Goal: Task Accomplishment & Management: Manage account settings

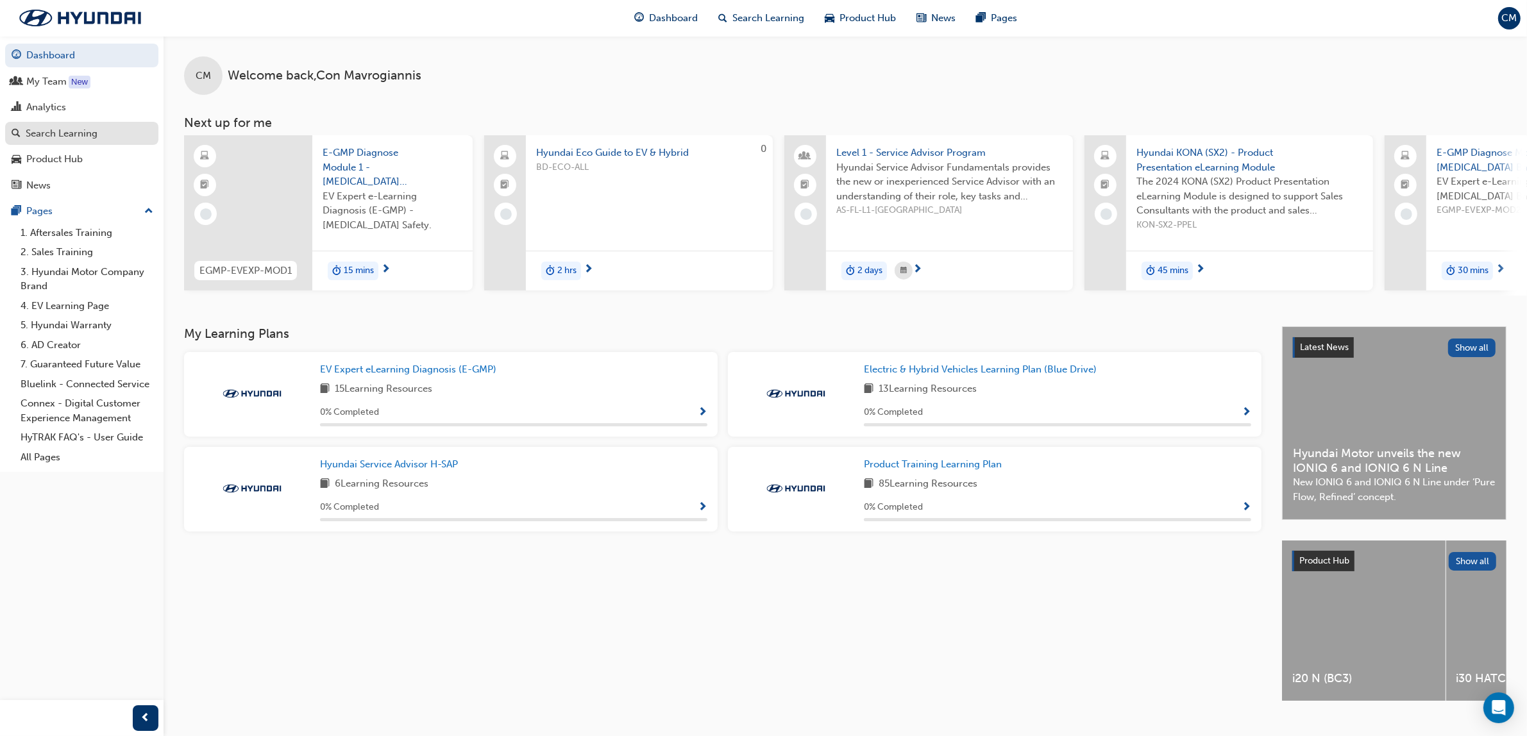
click at [71, 135] on div "Search Learning" at bounding box center [62, 133] width 72 height 15
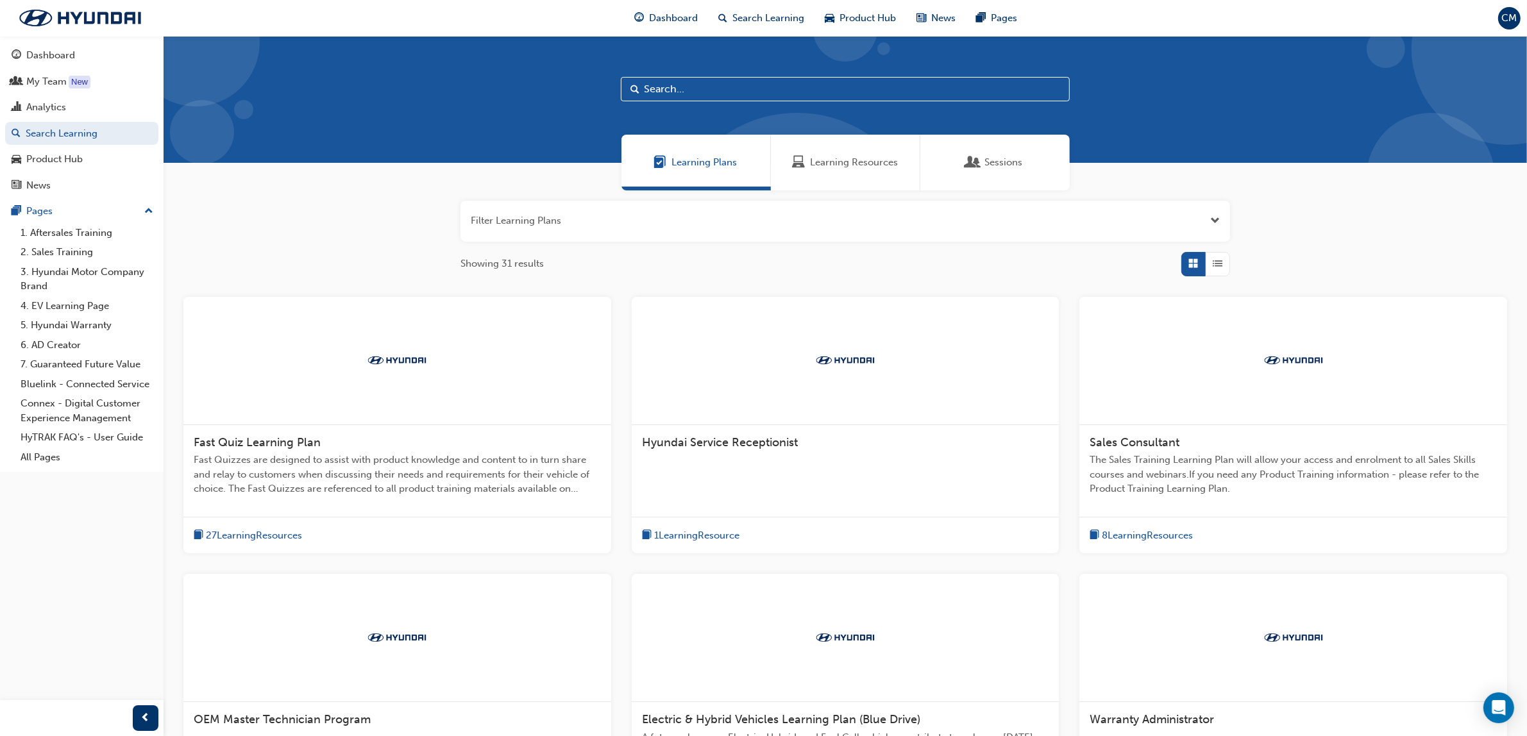
click at [824, 155] on span "Learning Resources" at bounding box center [854, 162] width 88 height 15
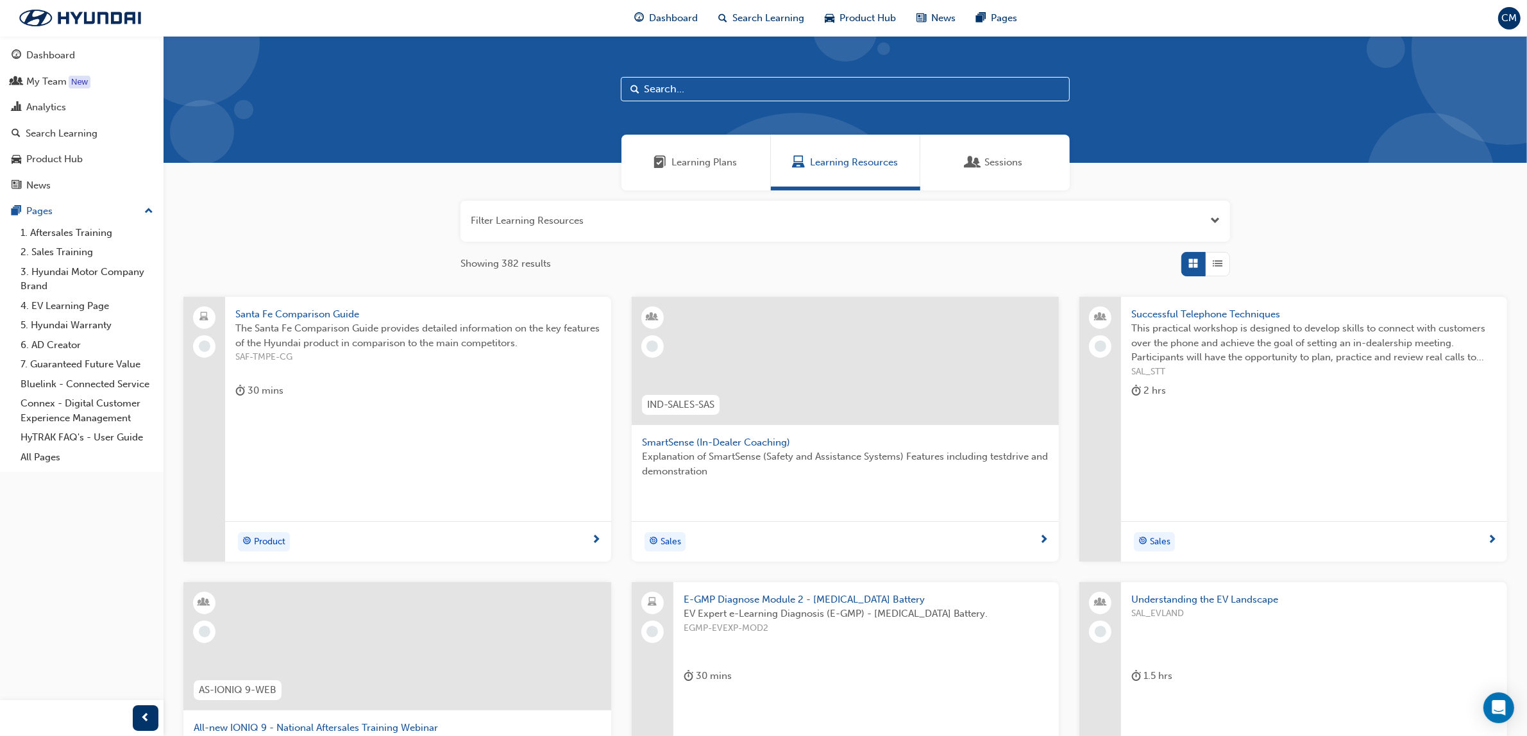
click at [701, 93] on input "text" at bounding box center [845, 89] width 449 height 24
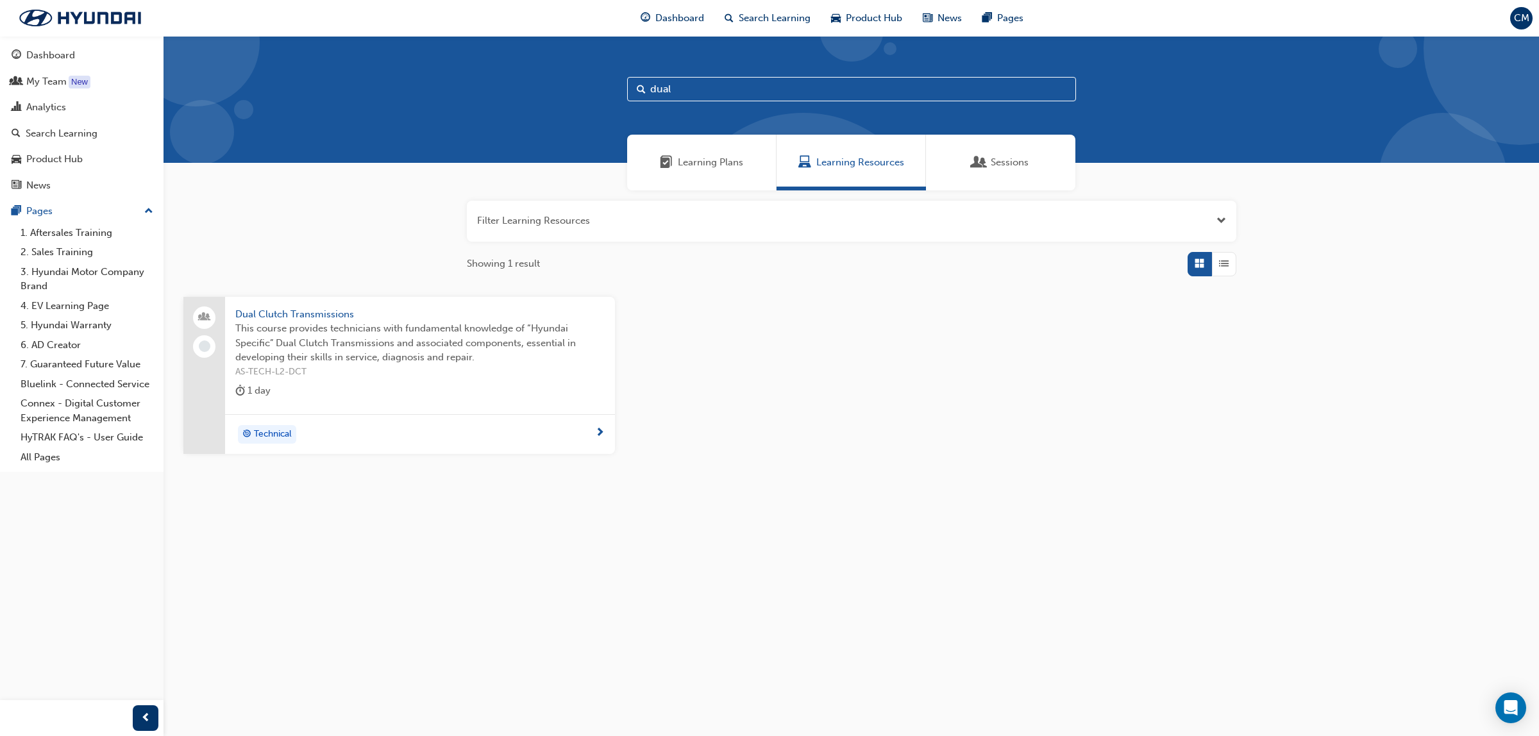
type input "dual"
click at [316, 310] on span "Dual Clutch Transmissions" at bounding box center [419, 314] width 369 height 15
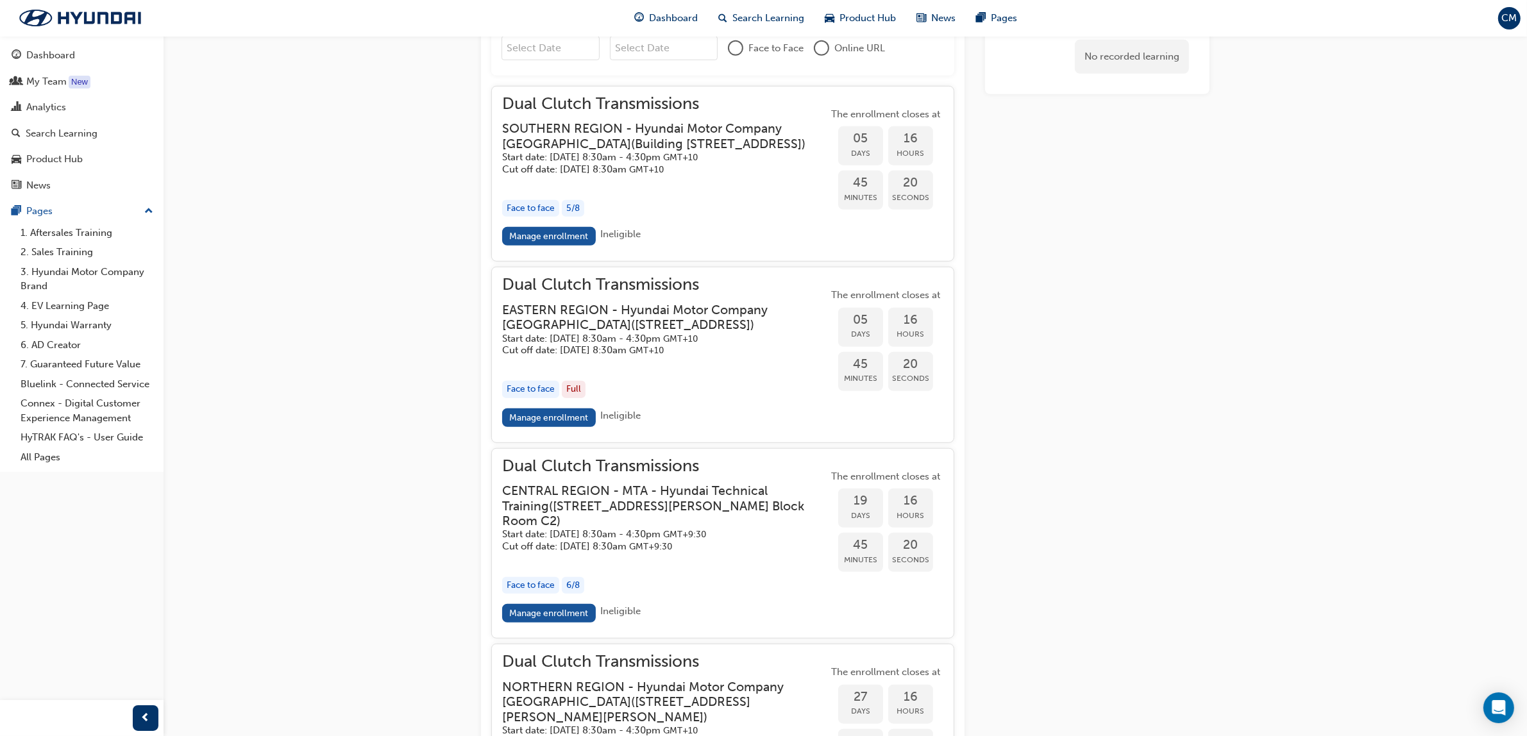
scroll to position [1210, 0]
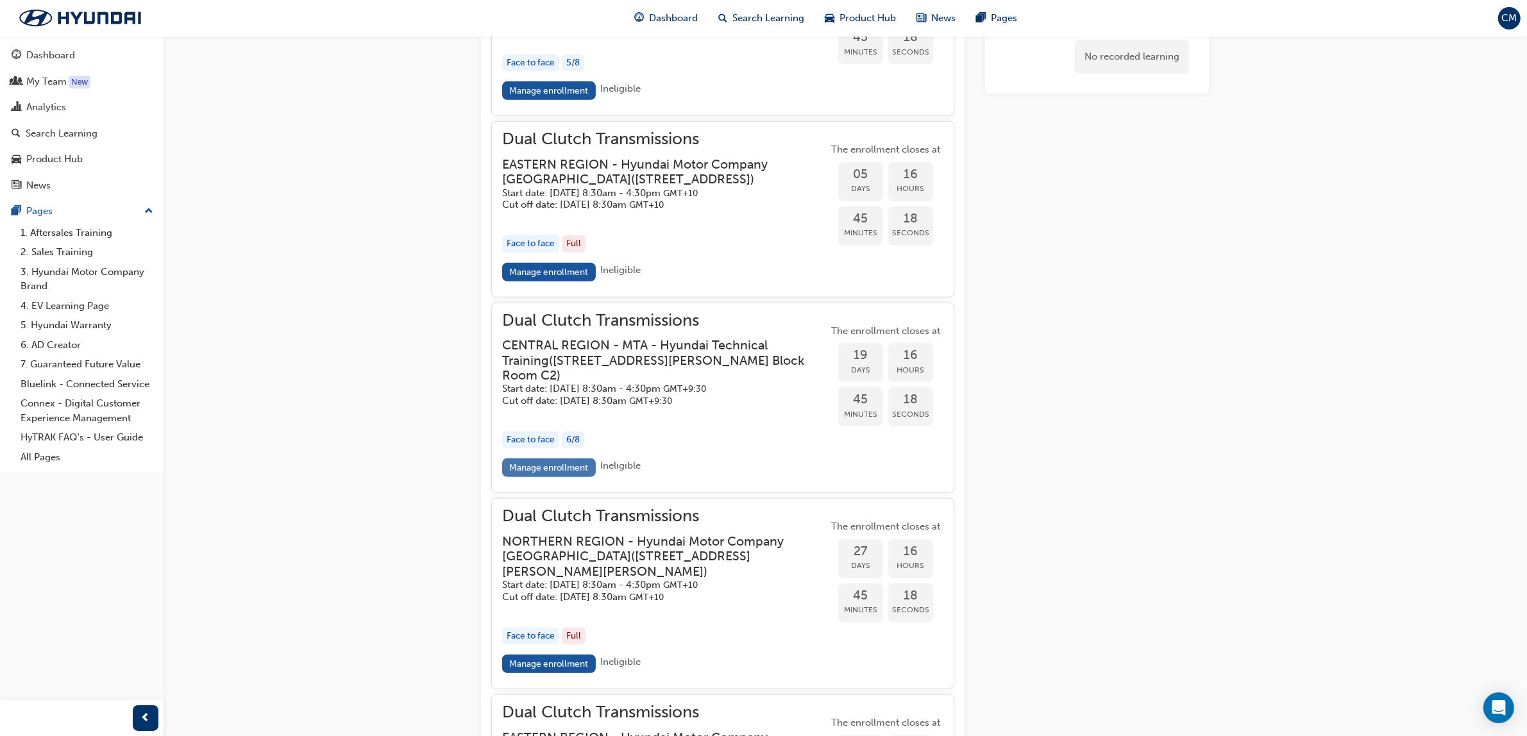
click at [556, 477] on link "Manage enrollment" at bounding box center [549, 468] width 94 height 19
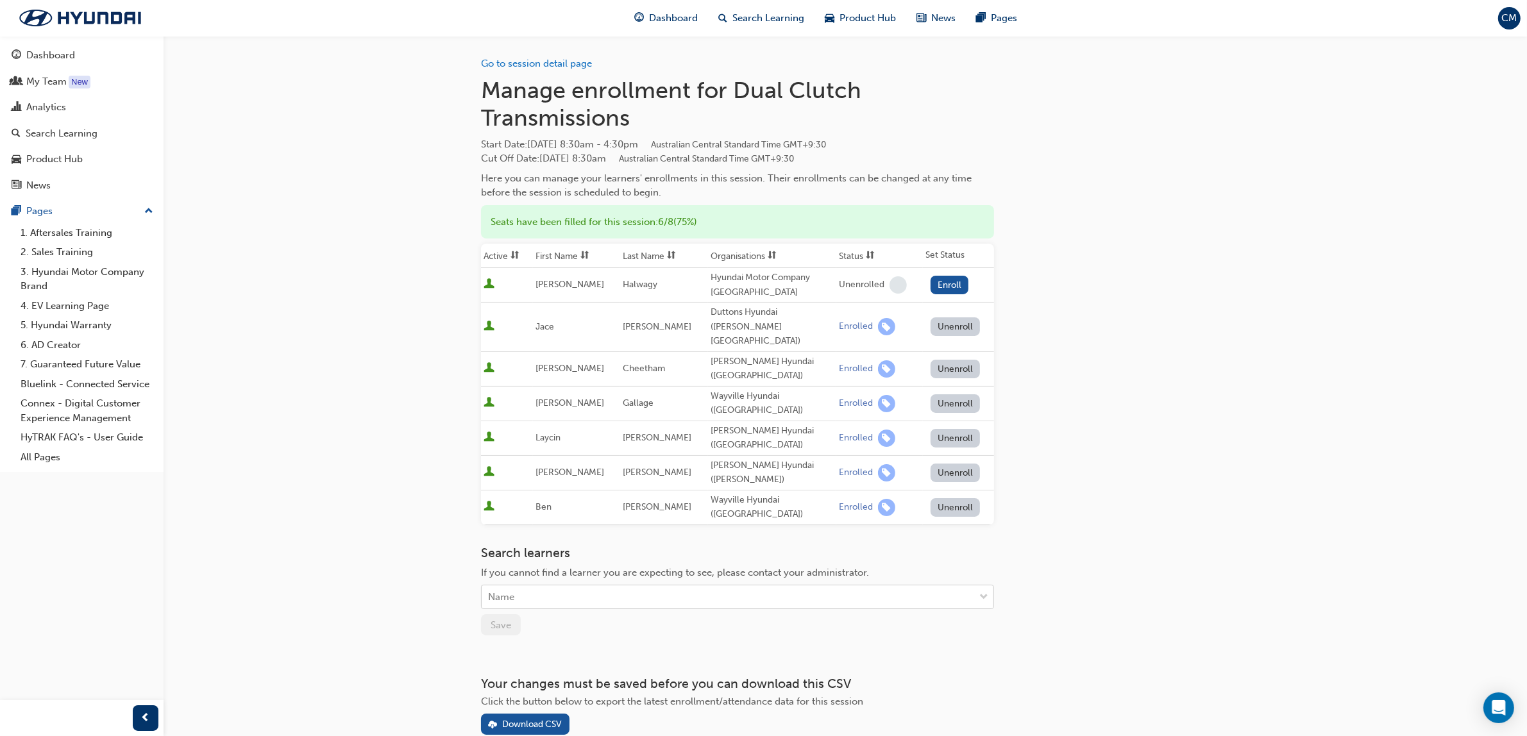
click at [534, 586] on div "Name" at bounding box center [728, 597] width 493 height 22
type input "ama"
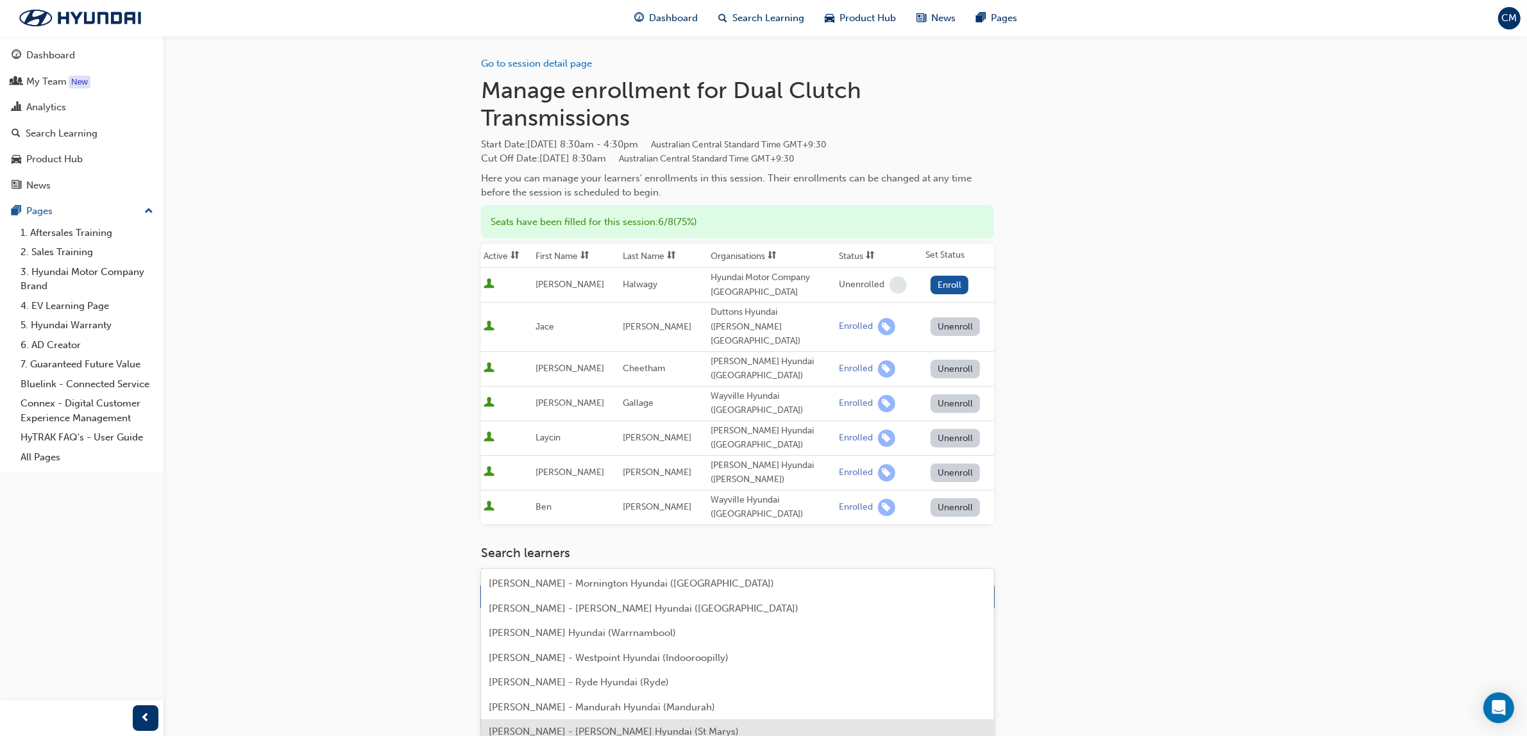
click at [543, 729] on span "[PERSON_NAME] - [PERSON_NAME] Hyundai (St Marys)" at bounding box center [614, 732] width 250 height 12
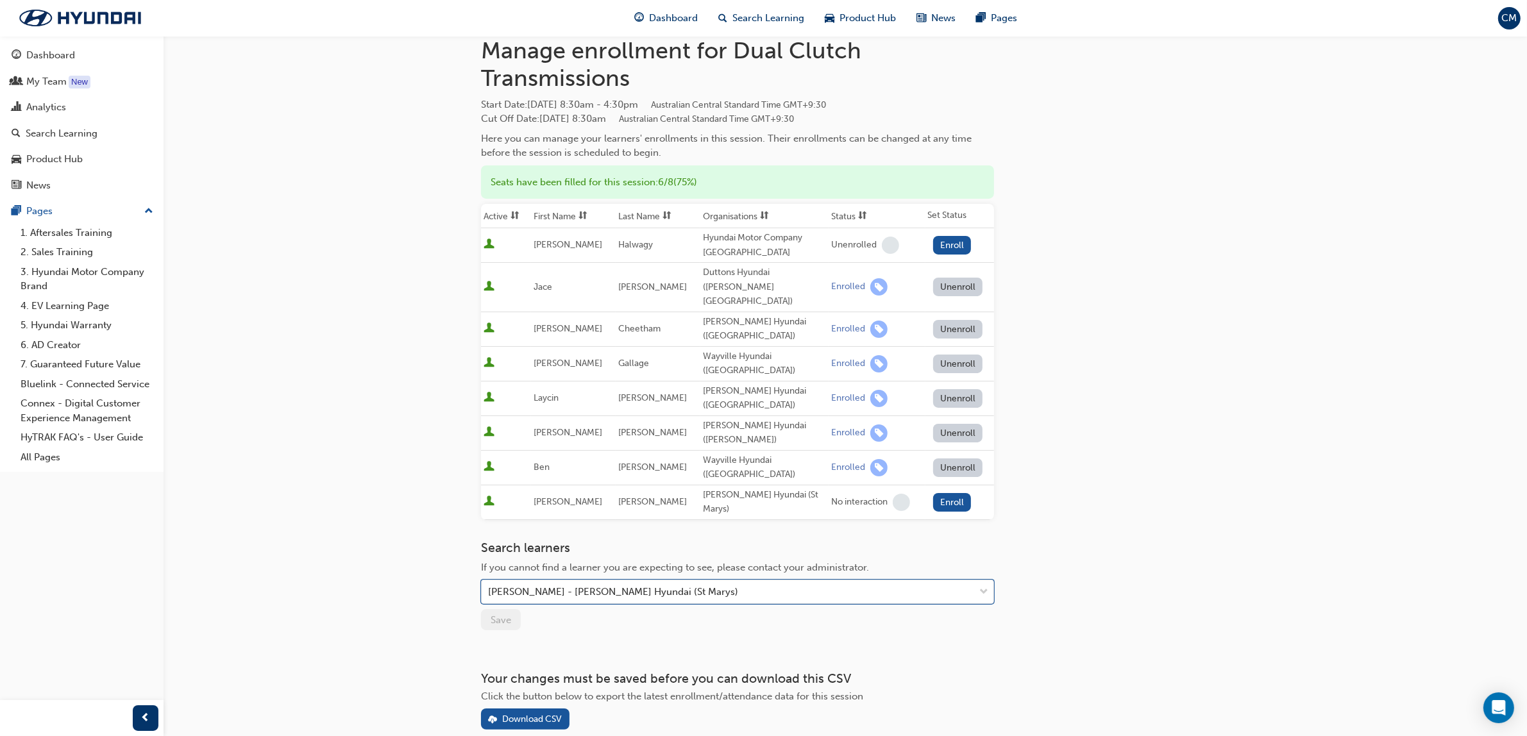
scroll to position [59, 0]
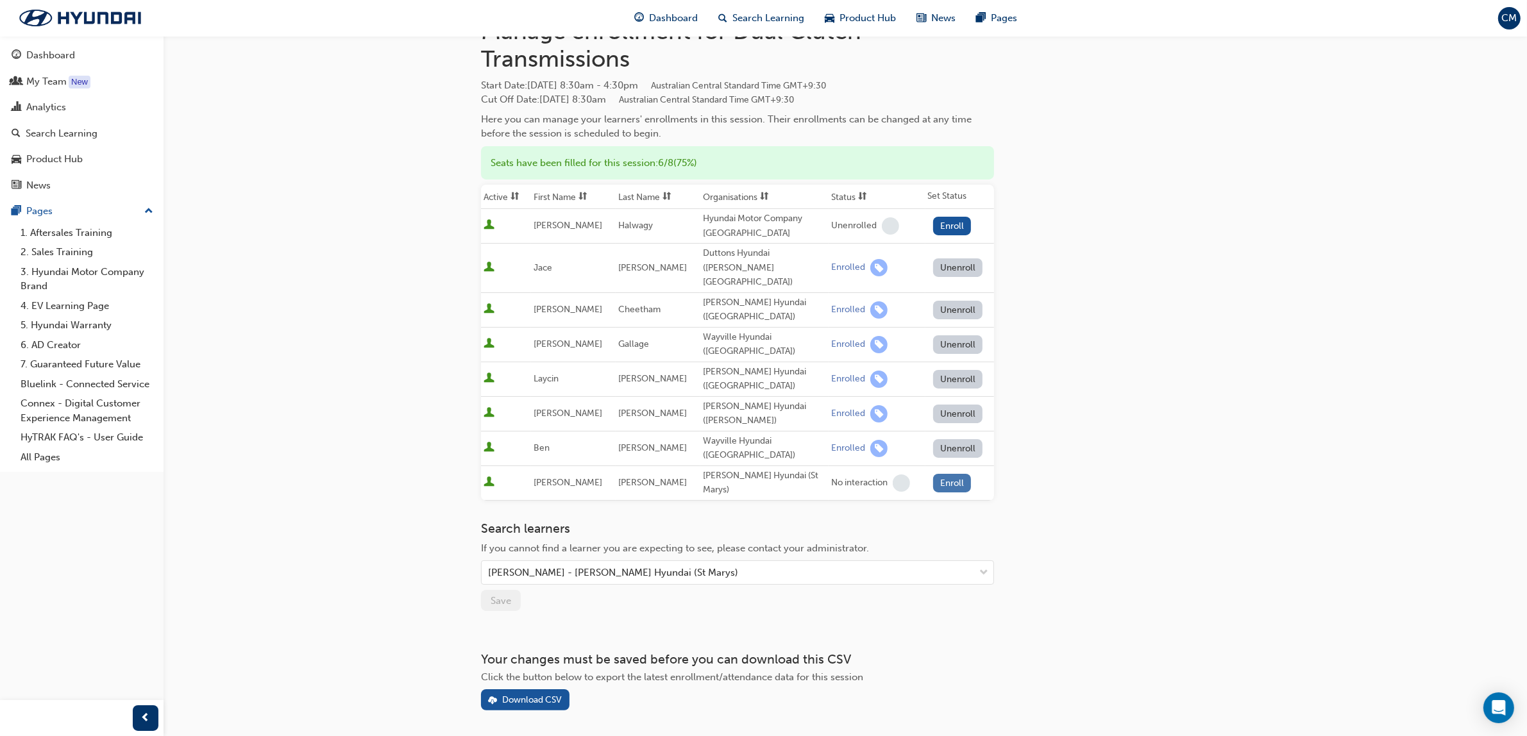
click at [950, 474] on button "Enroll" at bounding box center [952, 483] width 38 height 19
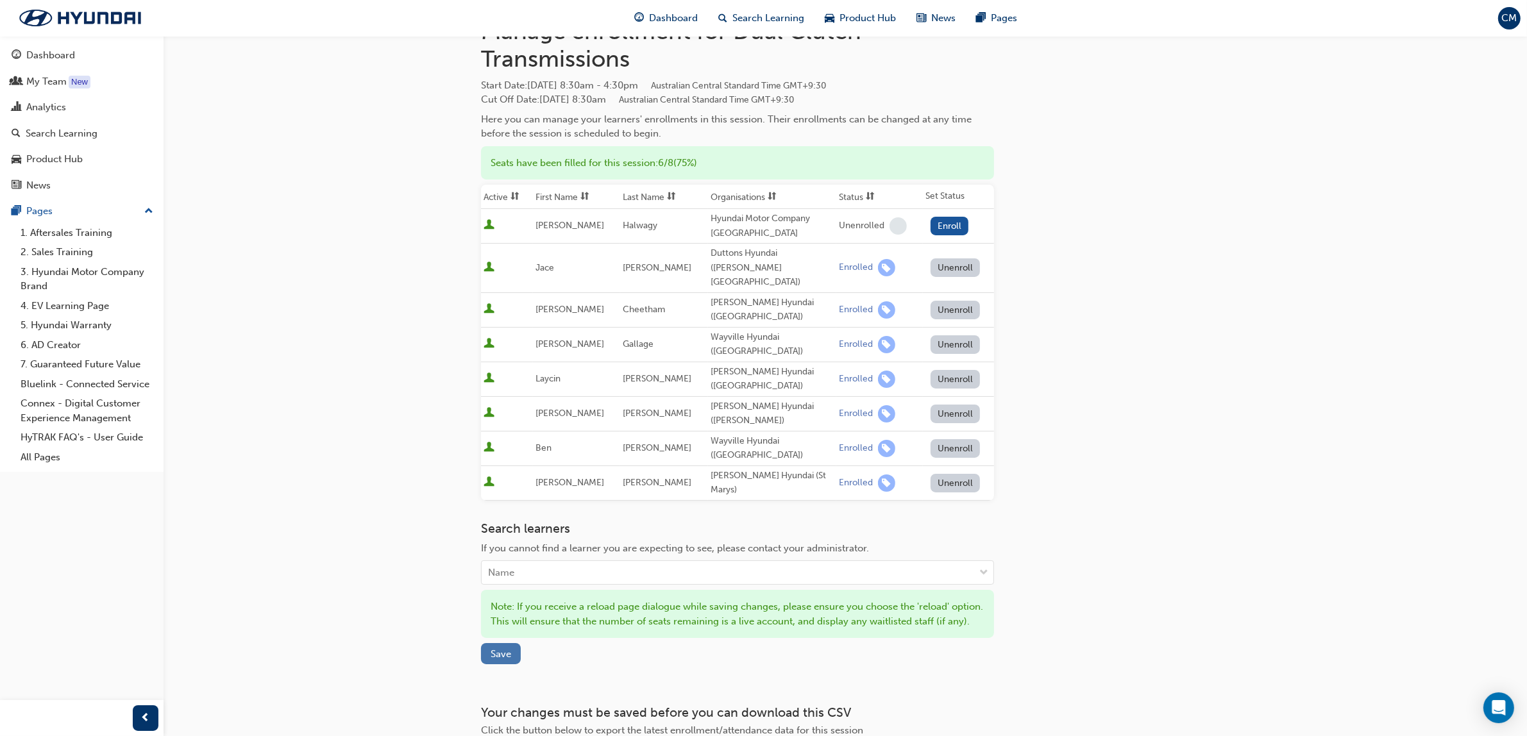
click at [497, 648] on span "Save" at bounding box center [501, 654] width 21 height 12
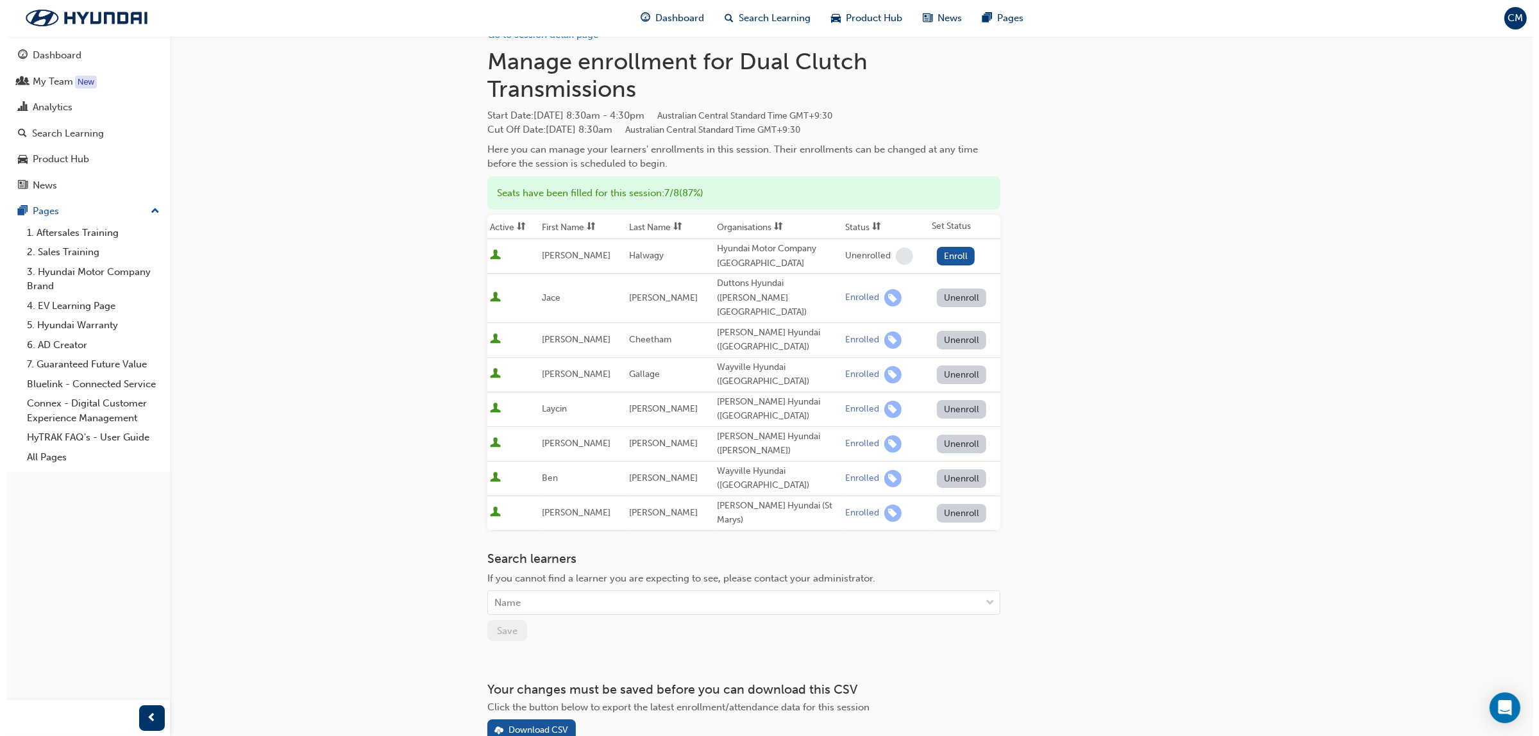
scroll to position [0, 0]
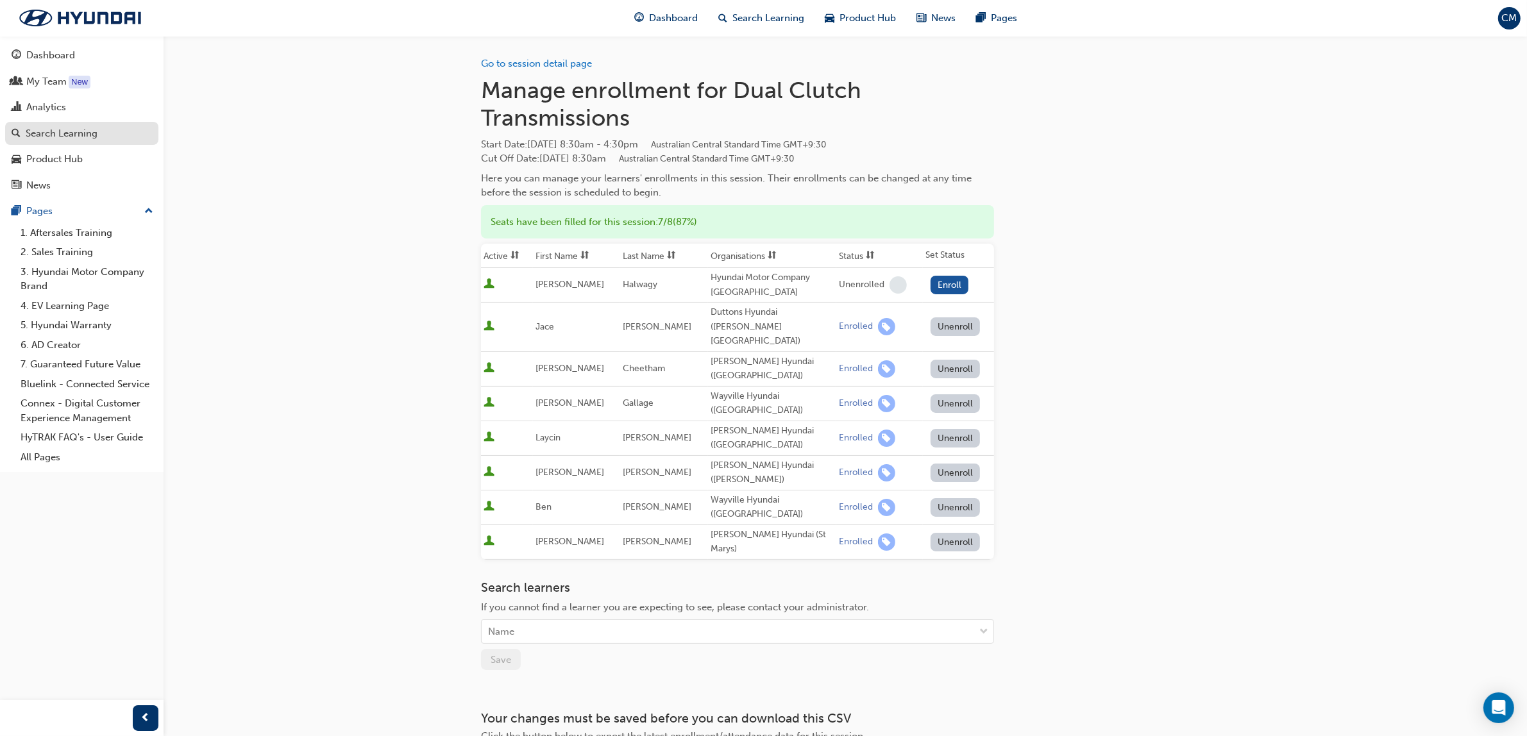
click at [88, 133] on div "Search Learning" at bounding box center [62, 133] width 72 height 15
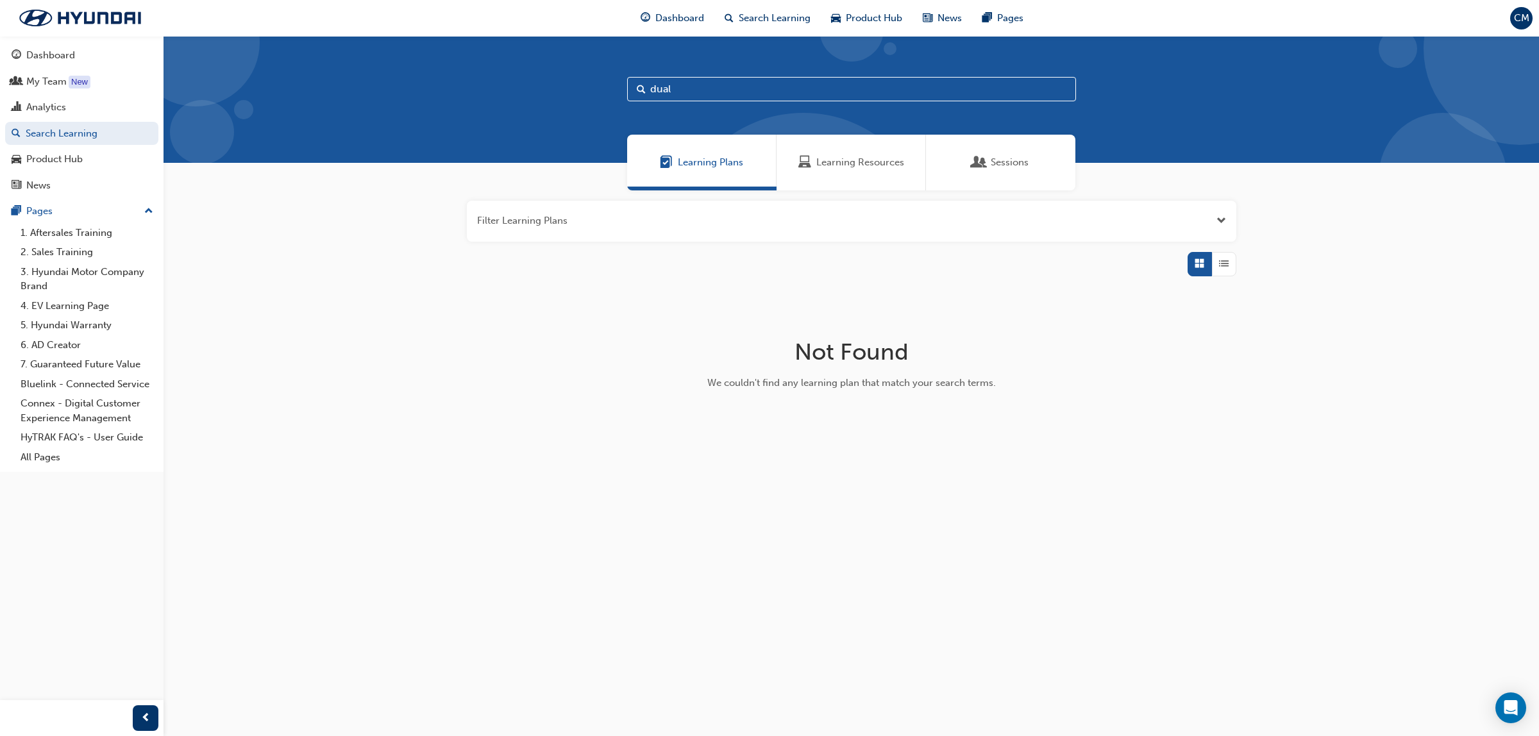
click at [824, 154] on div "Learning Resources" at bounding box center [851, 163] width 149 height 56
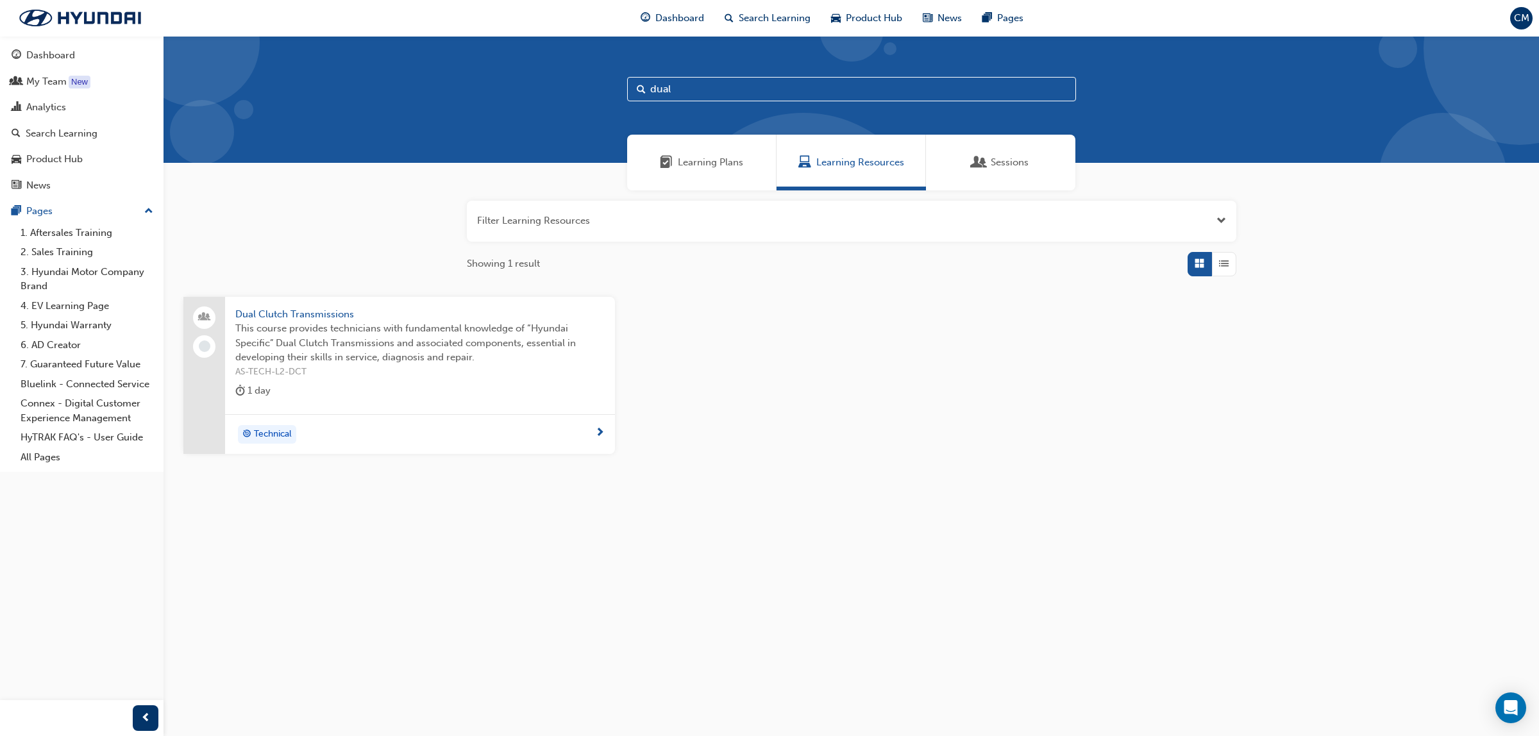
click at [697, 87] on input "dual" at bounding box center [851, 89] width 449 height 24
type input "drivi"
click at [296, 313] on span "Driving Safety Systems" at bounding box center [419, 314] width 369 height 15
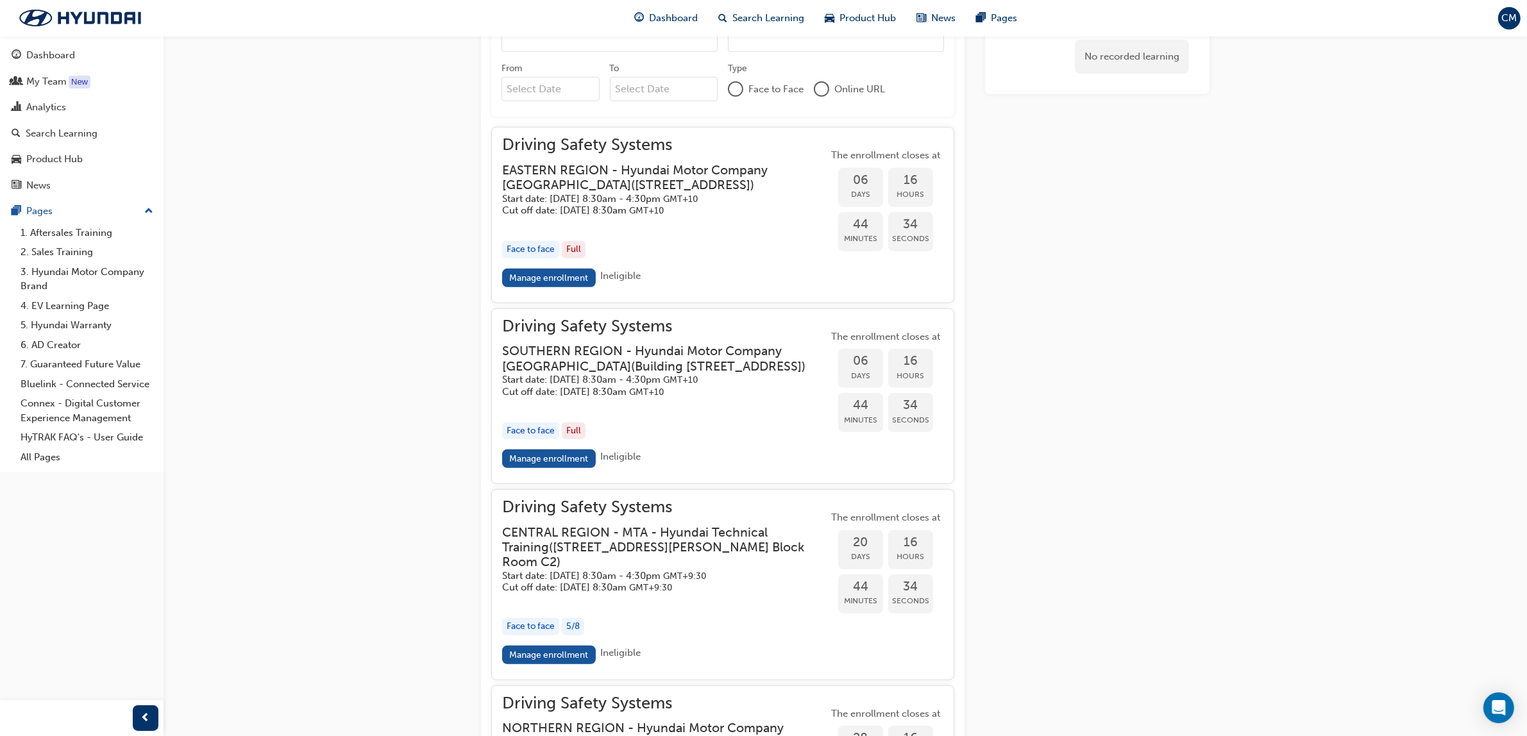
scroll to position [1165, 0]
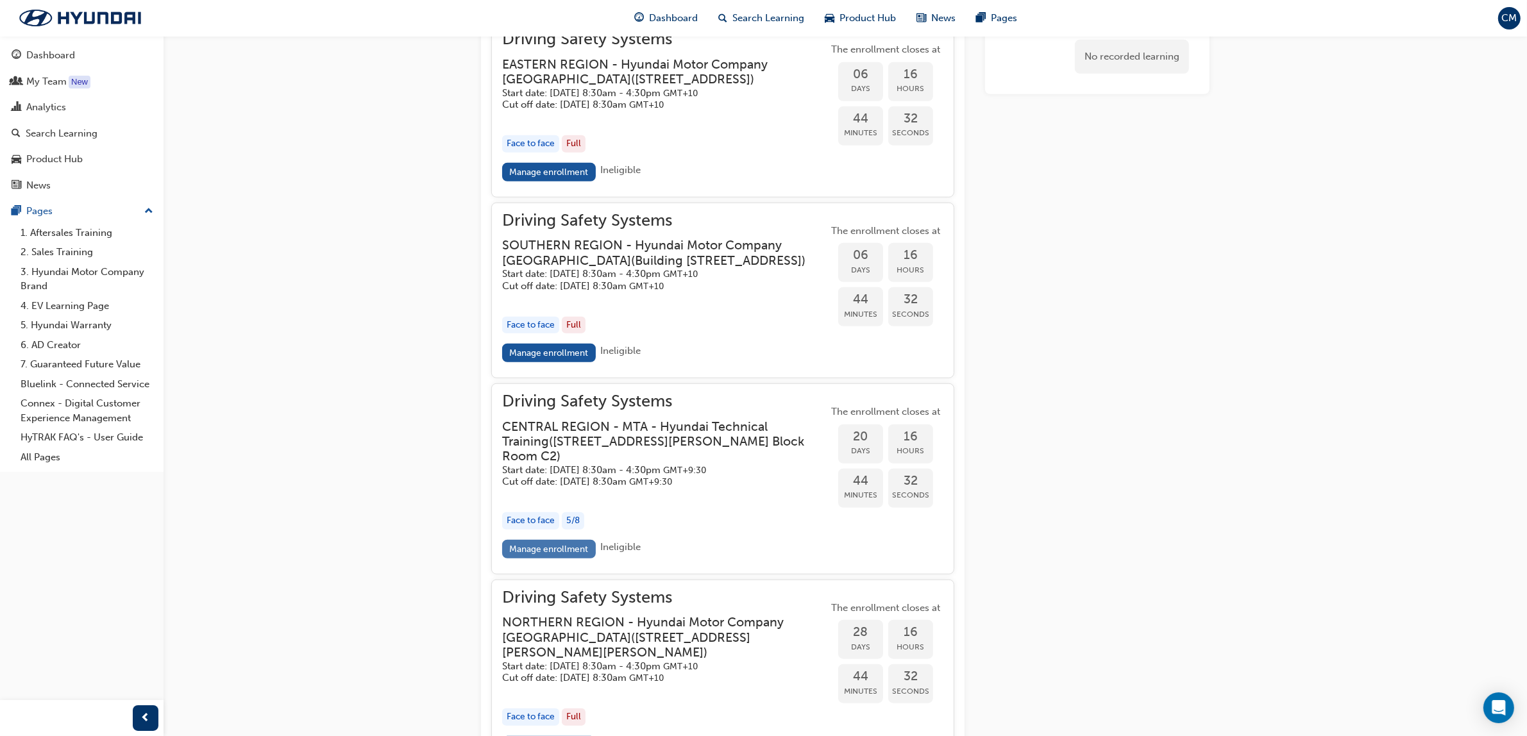
click at [552, 559] on link "Manage enrollment" at bounding box center [549, 549] width 94 height 19
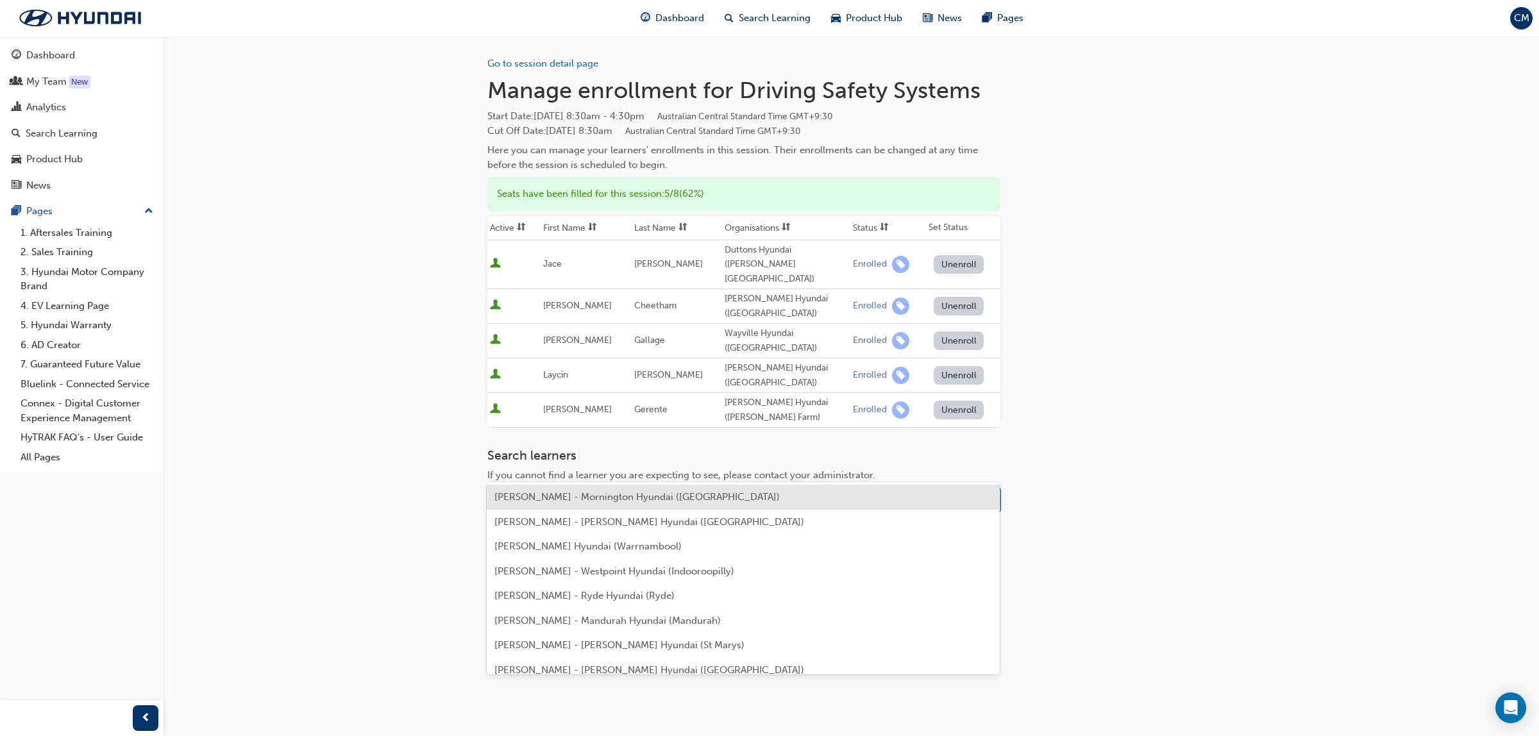
click at [547, 489] on div "Name" at bounding box center [734, 500] width 493 height 22
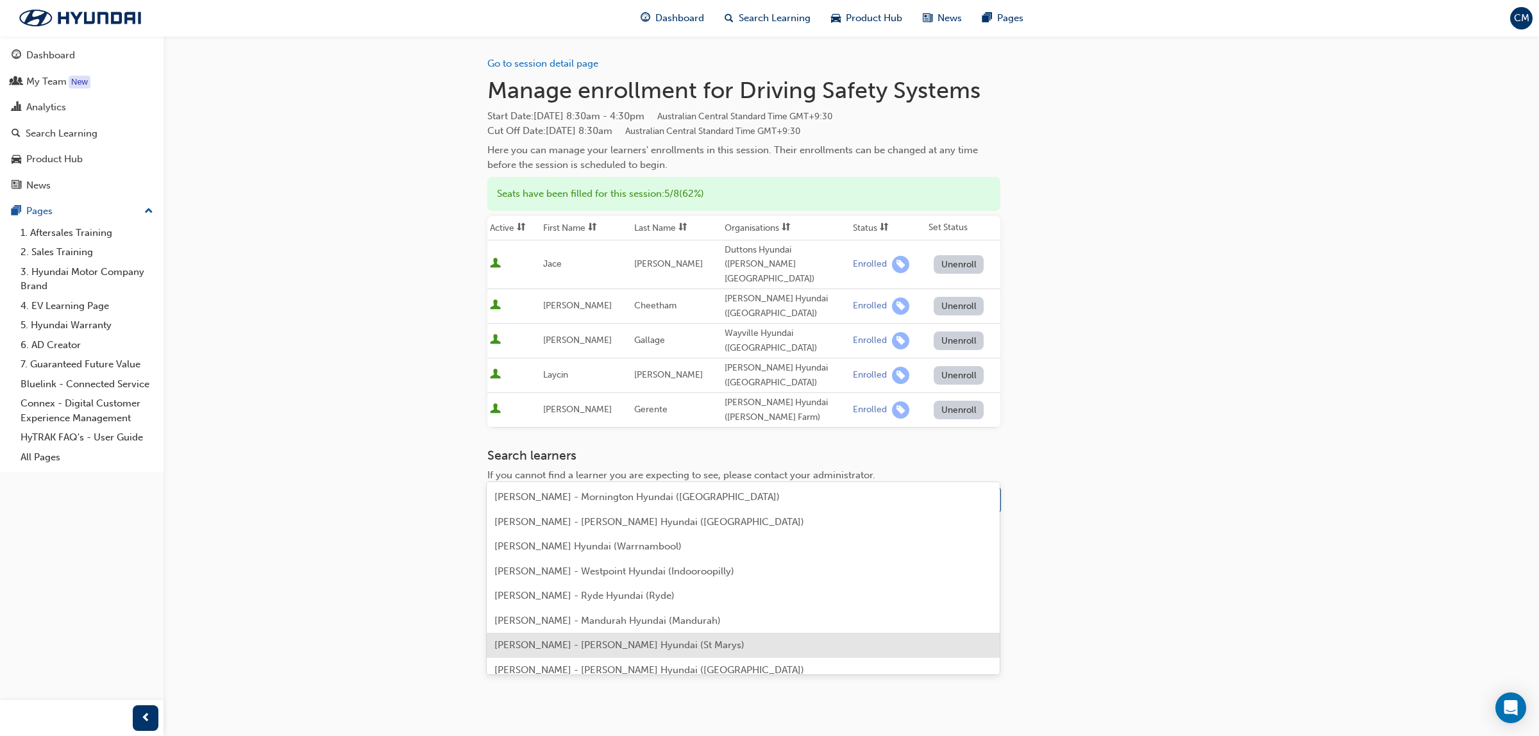
click at [555, 646] on span "[PERSON_NAME] - [PERSON_NAME] Hyundai (St Marys)" at bounding box center [619, 645] width 250 height 12
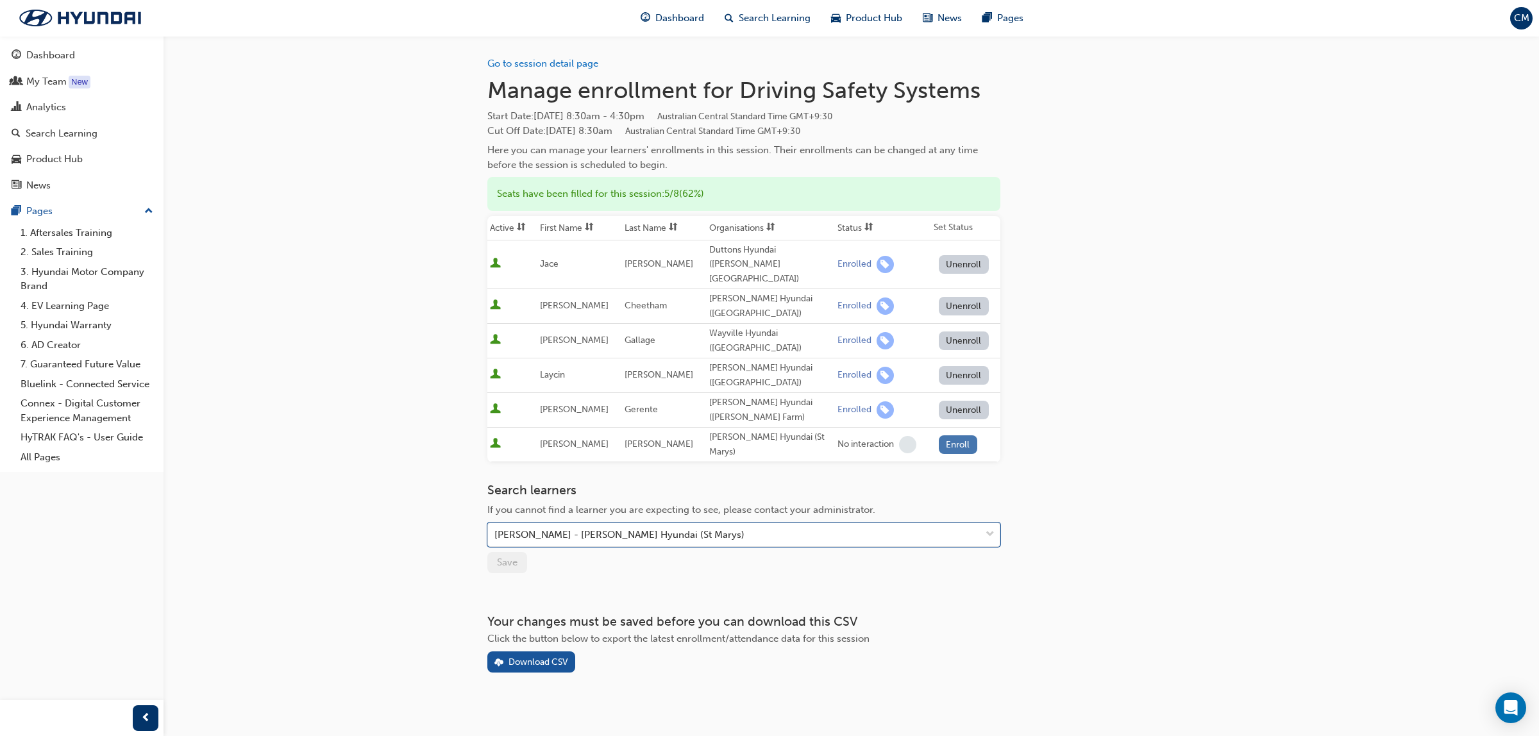
click at [957, 435] on button "Enroll" at bounding box center [958, 444] width 38 height 19
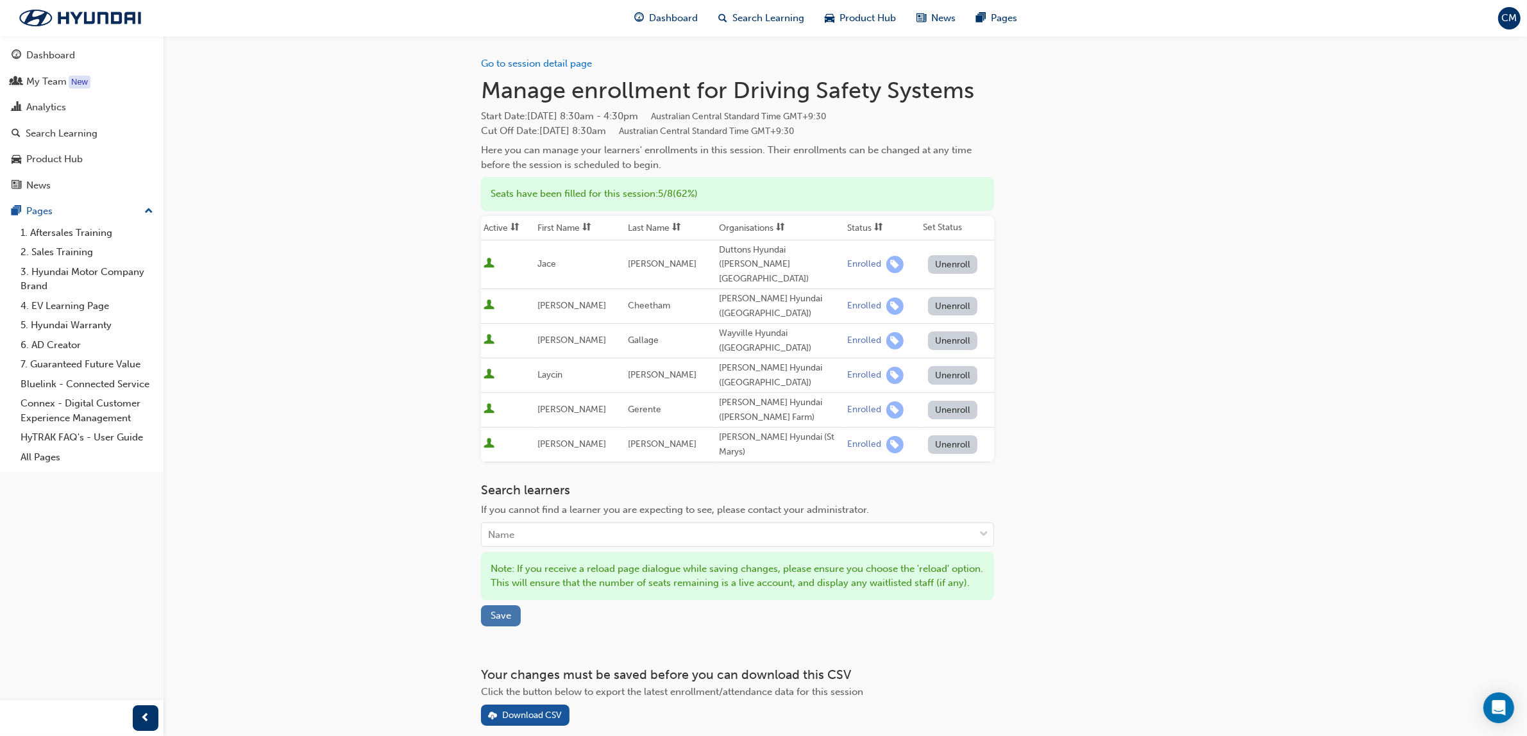
click at [500, 610] on span "Save" at bounding box center [501, 616] width 21 height 12
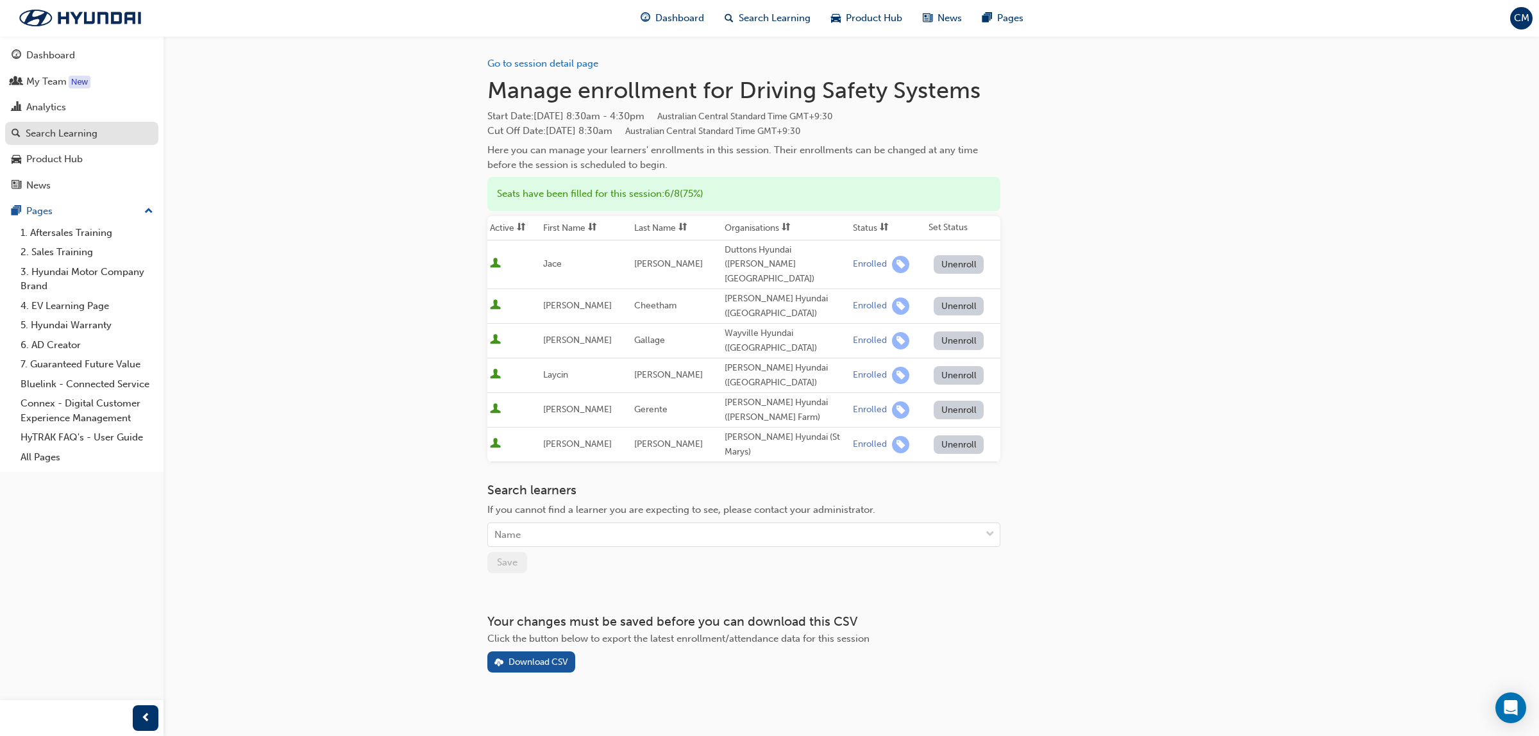
click at [48, 136] on div "Search Learning" at bounding box center [62, 133] width 72 height 15
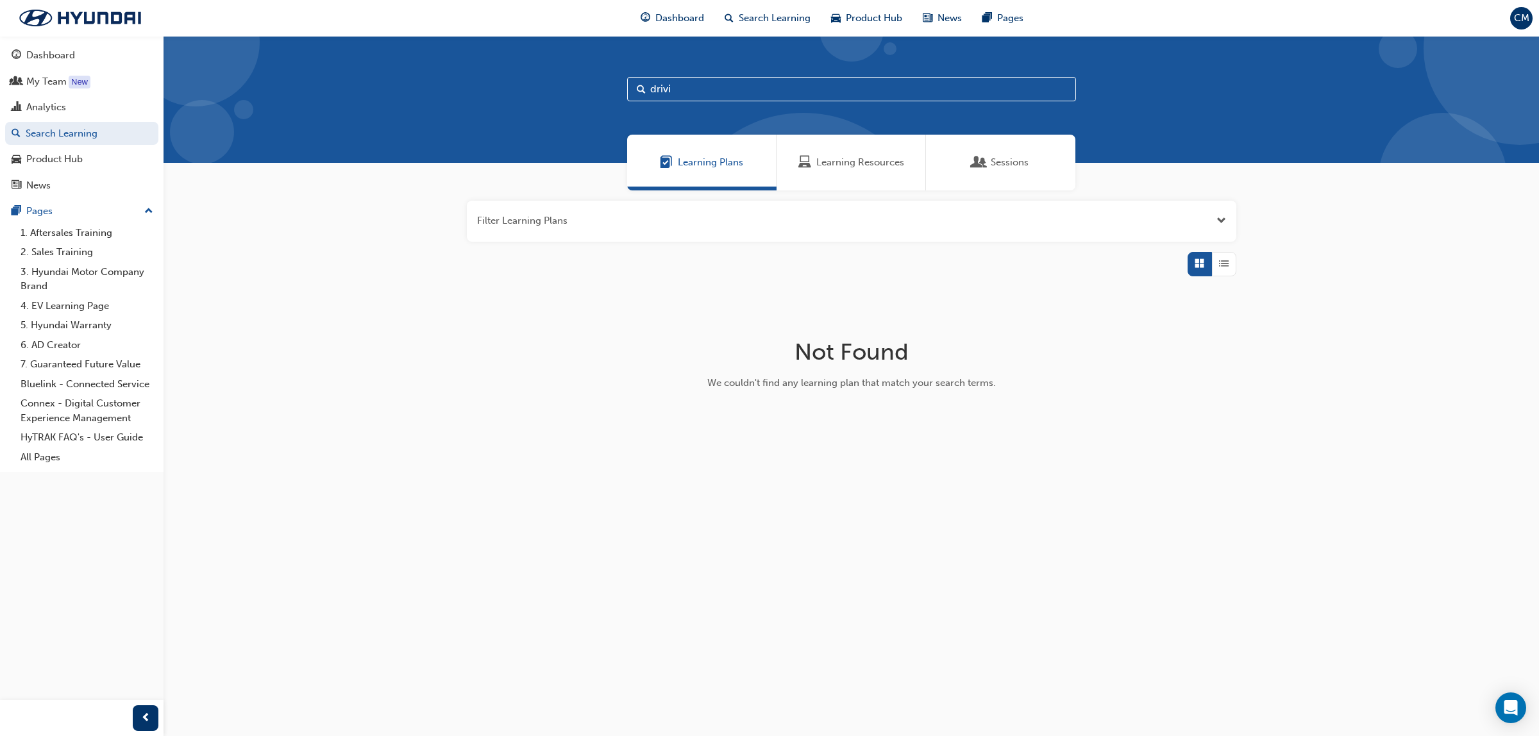
click at [839, 158] on span "Learning Resources" at bounding box center [860, 162] width 88 height 15
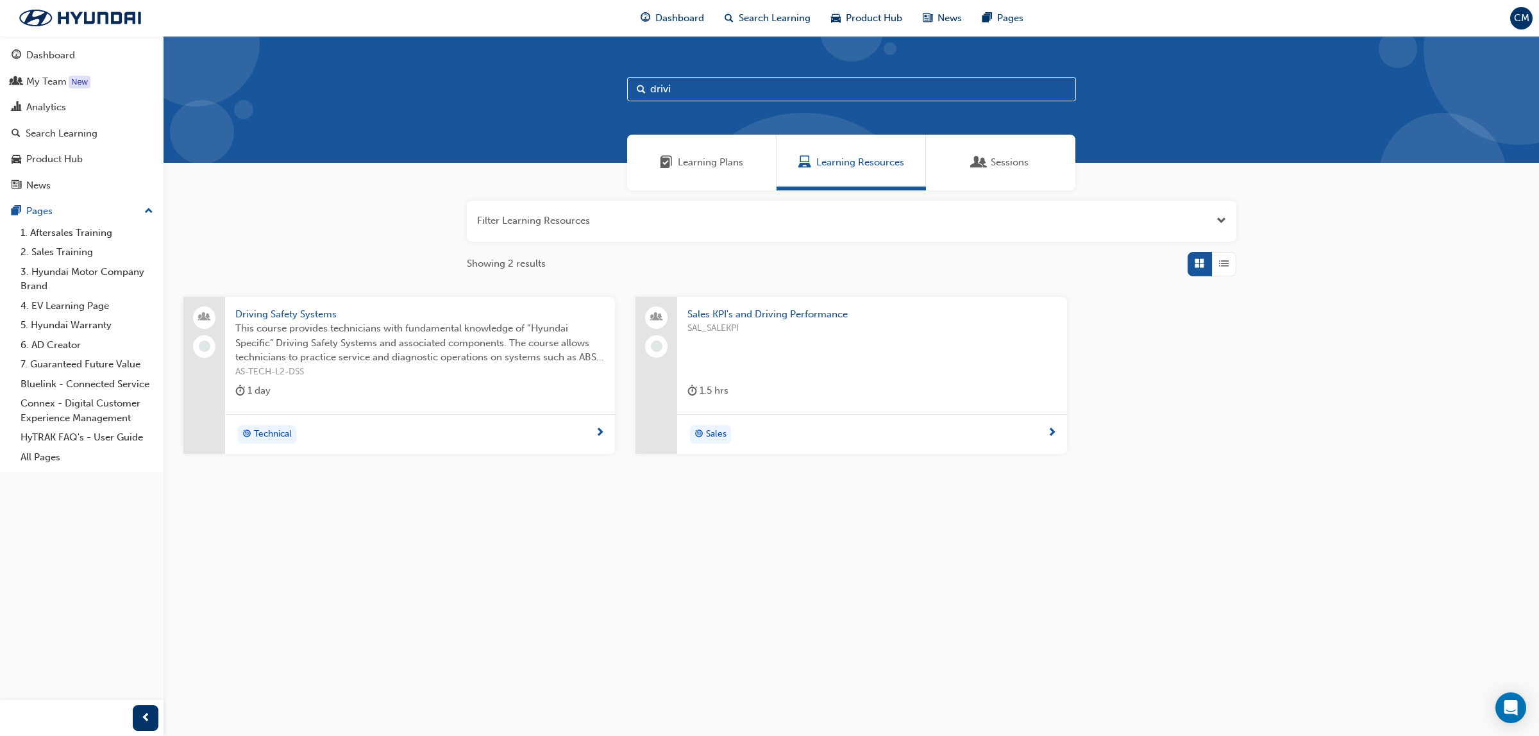
click at [711, 85] on input "drivi" at bounding box center [851, 89] width 449 height 24
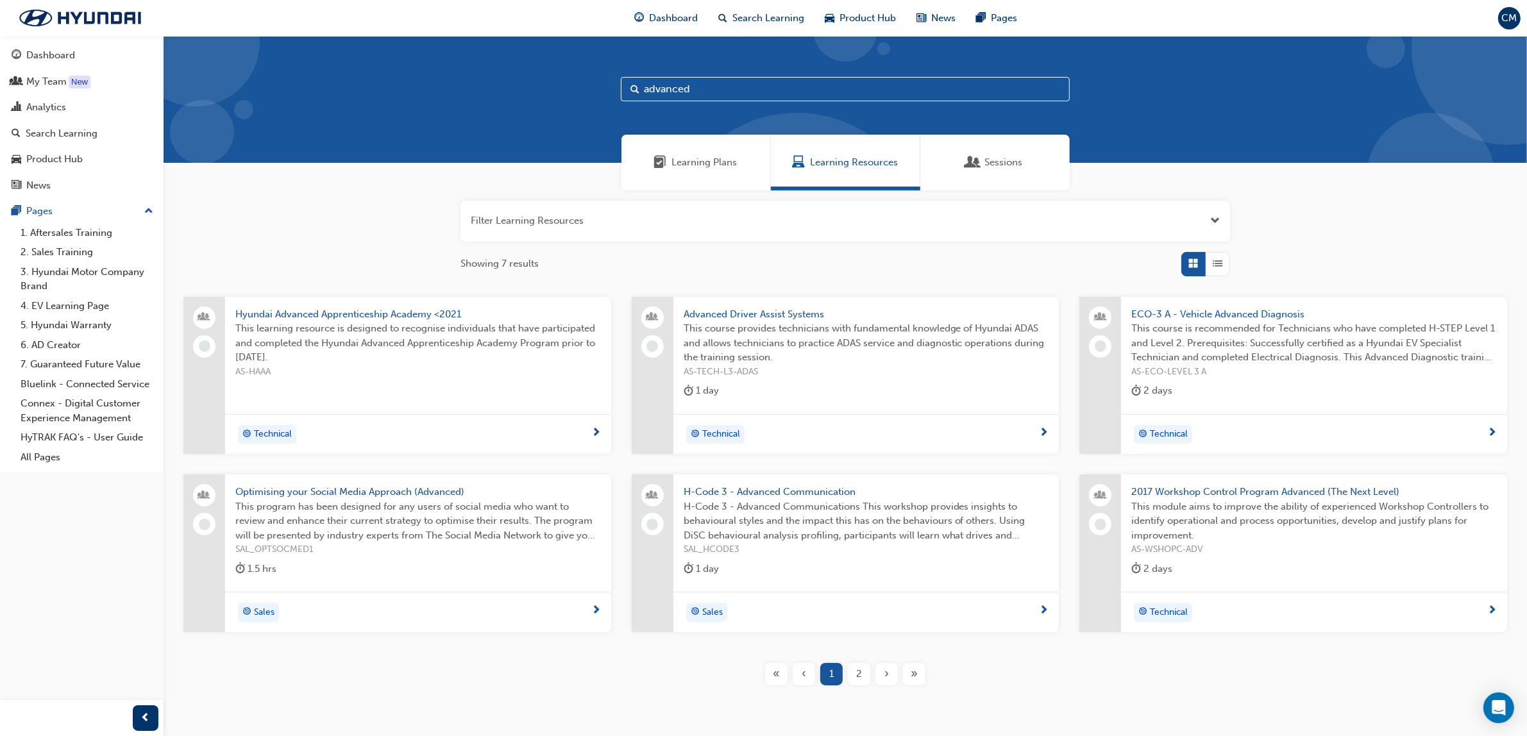
type input "advanced"
click at [789, 312] on span "Advanced Driver Assist Systems" at bounding box center [867, 314] width 366 height 15
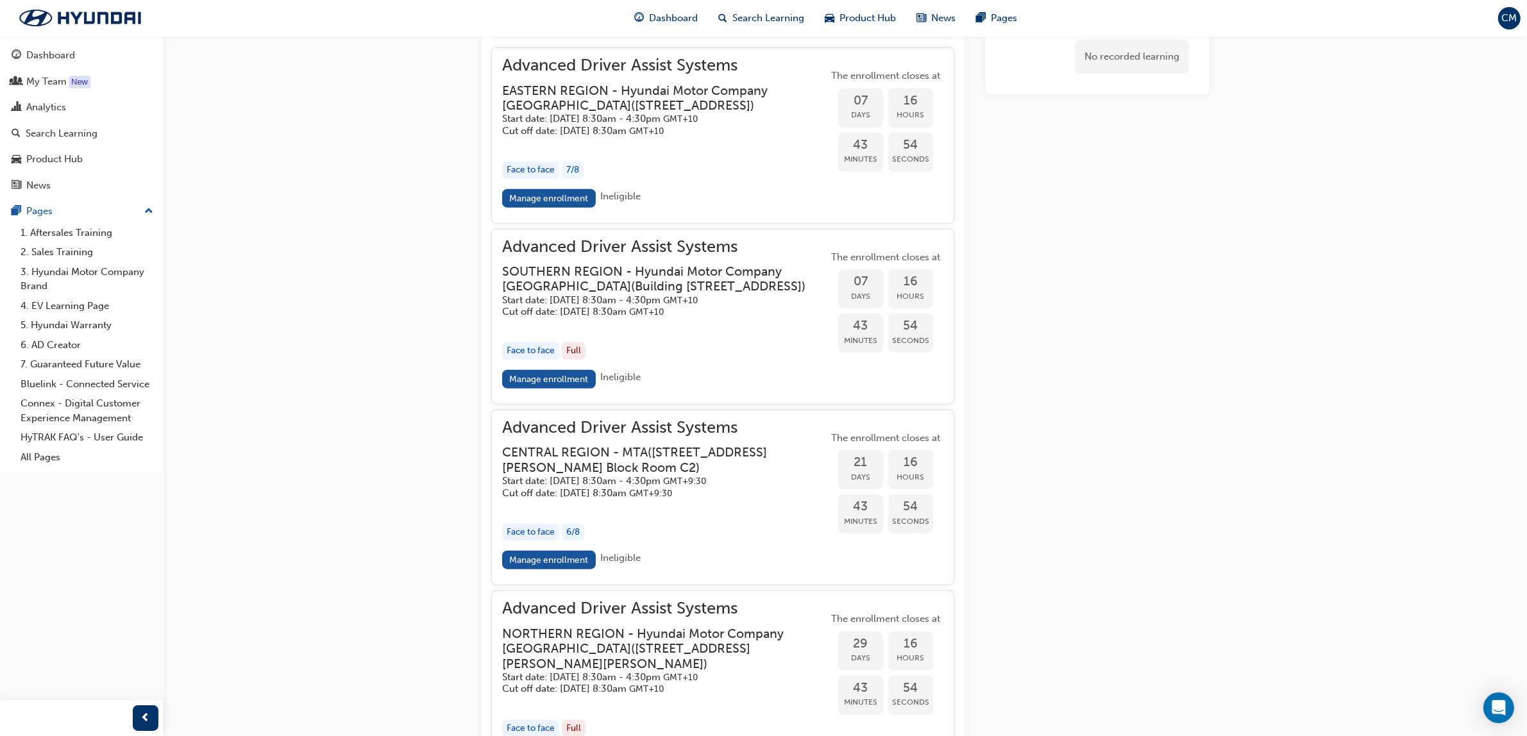
scroll to position [1278, 0]
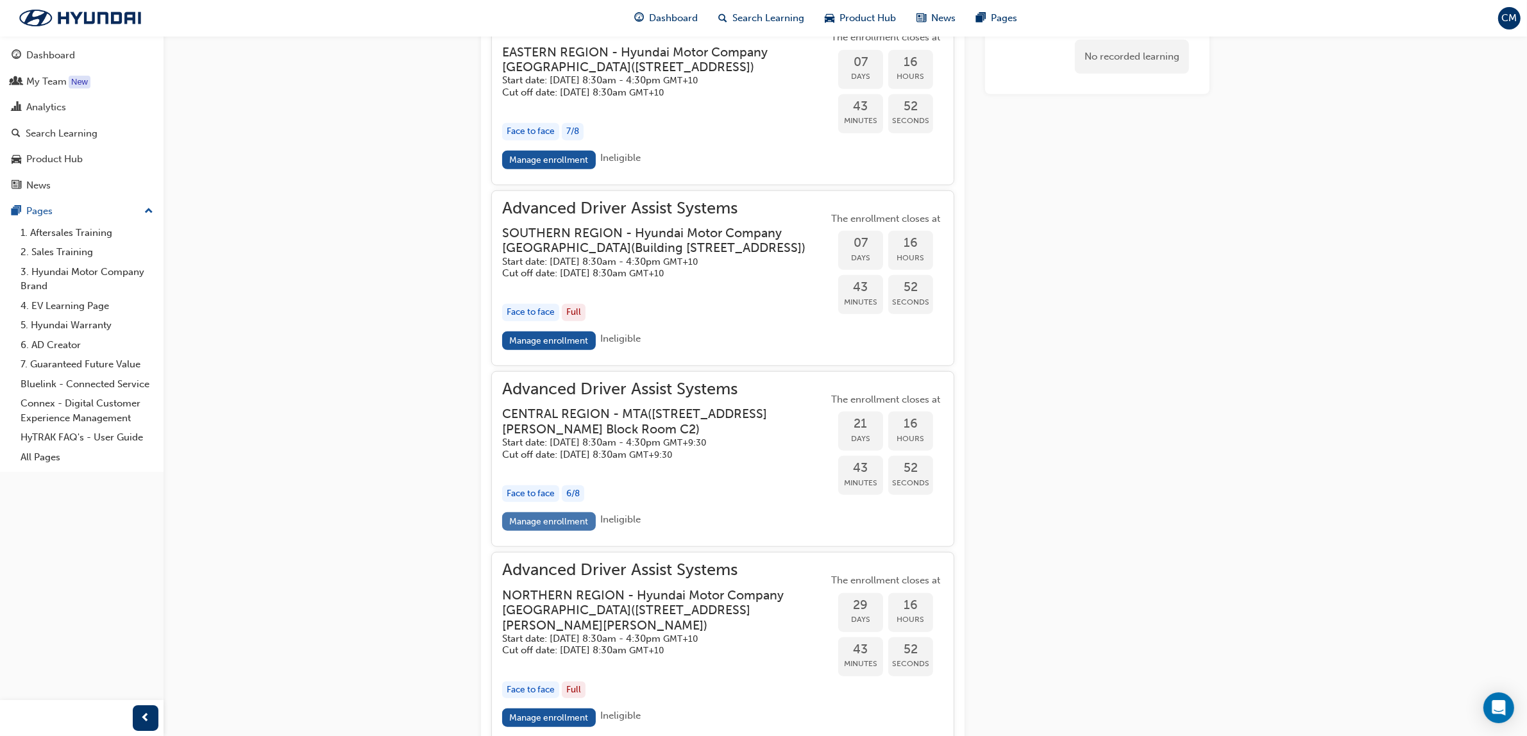
click at [550, 531] on link "Manage enrollment" at bounding box center [549, 521] width 94 height 19
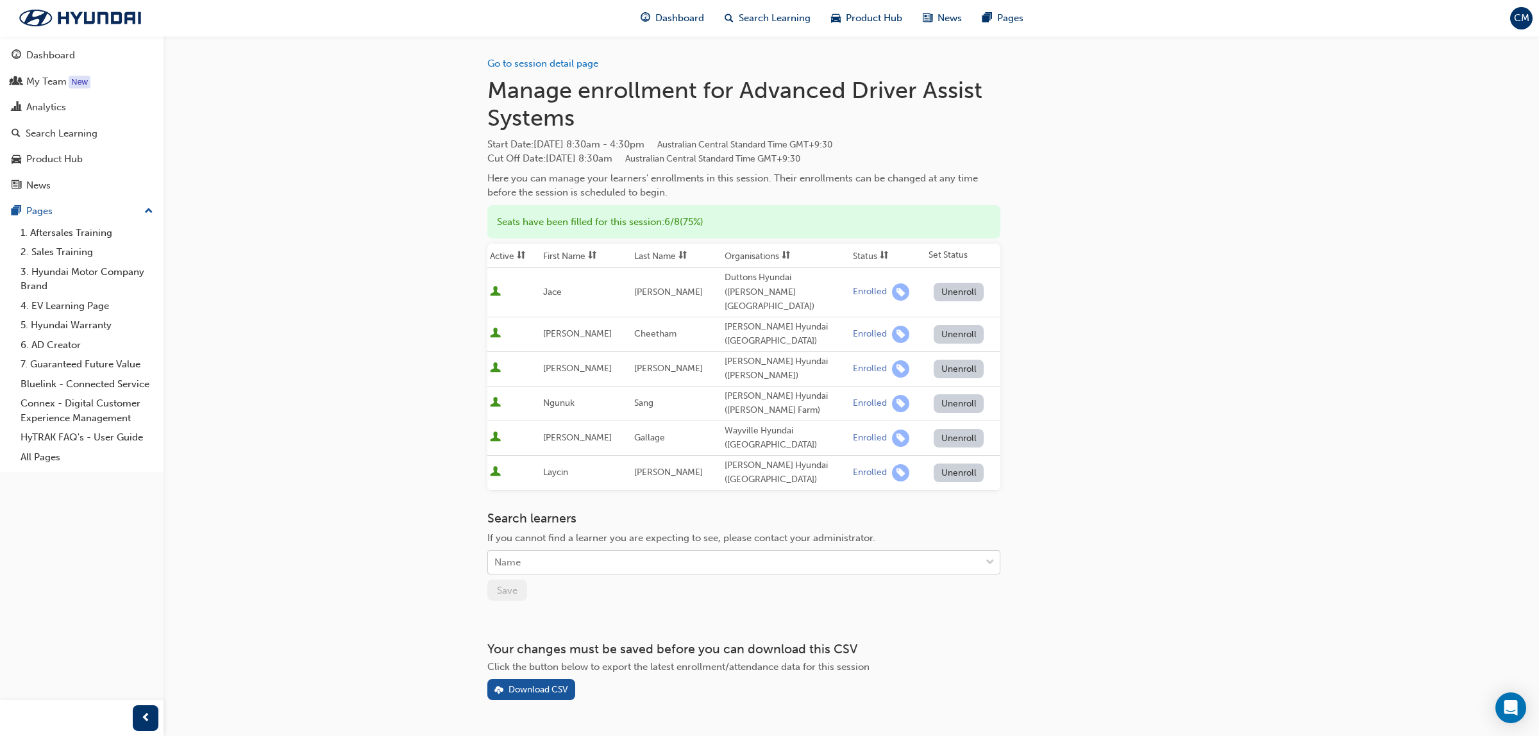
click at [568, 552] on div "Name" at bounding box center [734, 563] width 493 height 22
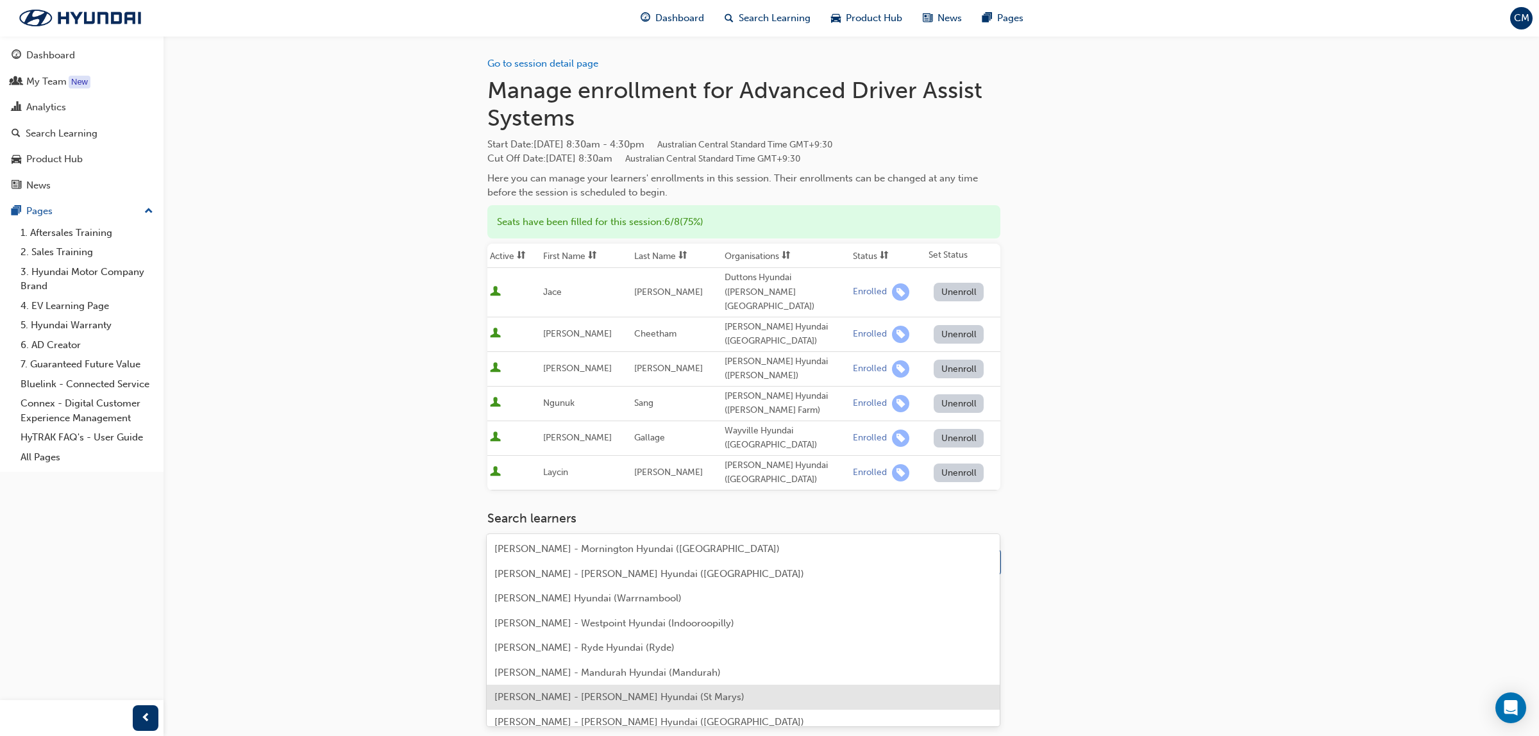
click at [536, 700] on span "[PERSON_NAME] - [PERSON_NAME] Hyundai (St Marys)" at bounding box center [619, 697] width 250 height 12
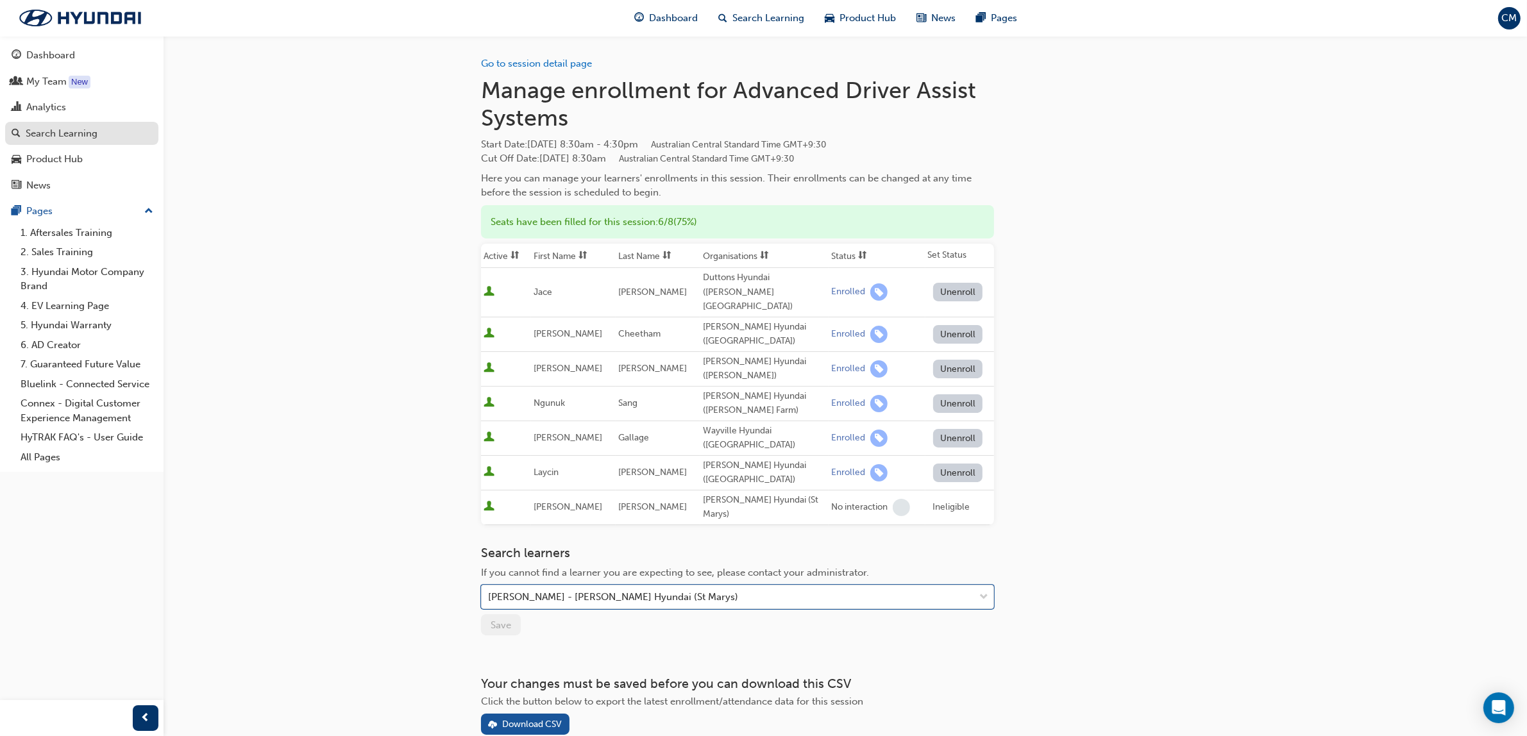
click at [72, 136] on div "Search Learning" at bounding box center [62, 133] width 72 height 15
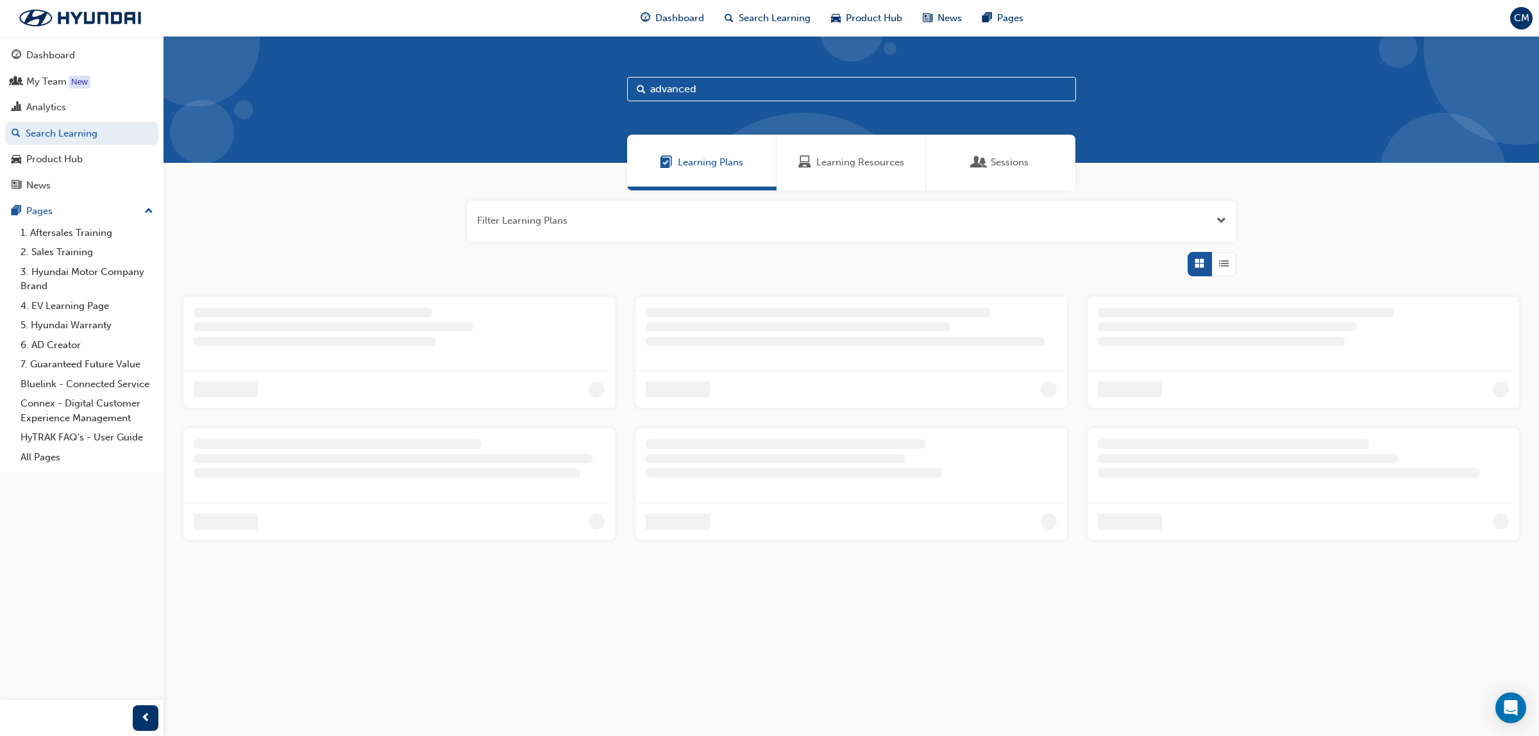
drag, startPoint x: 720, startPoint y: 94, endPoint x: 614, endPoint y: 80, distance: 106.7
click at [614, 80] on div "advanced" at bounding box center [852, 99] width 1376 height 127
click at [839, 165] on span "Learning Resources" at bounding box center [860, 162] width 88 height 15
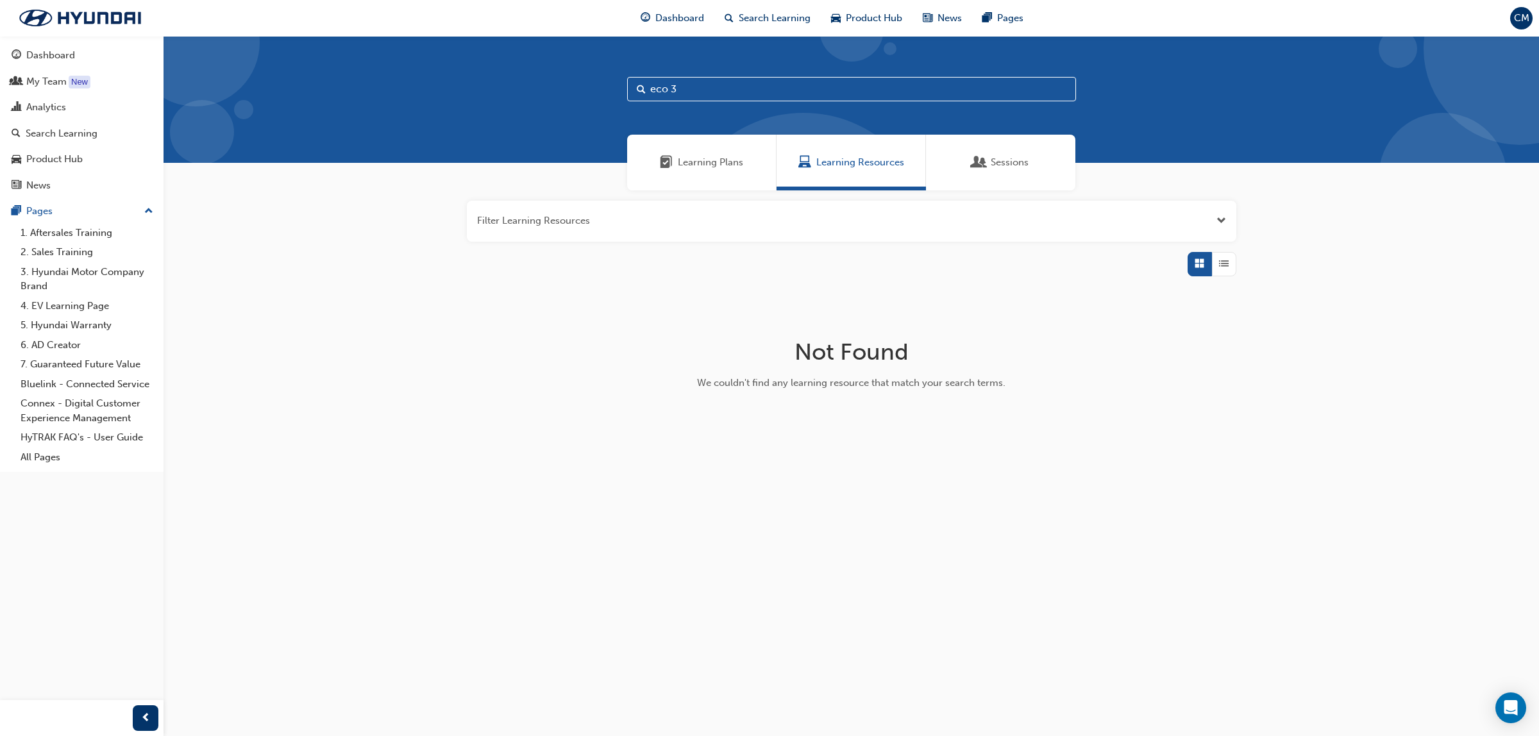
click at [705, 85] on input "eco 3" at bounding box center [851, 89] width 449 height 24
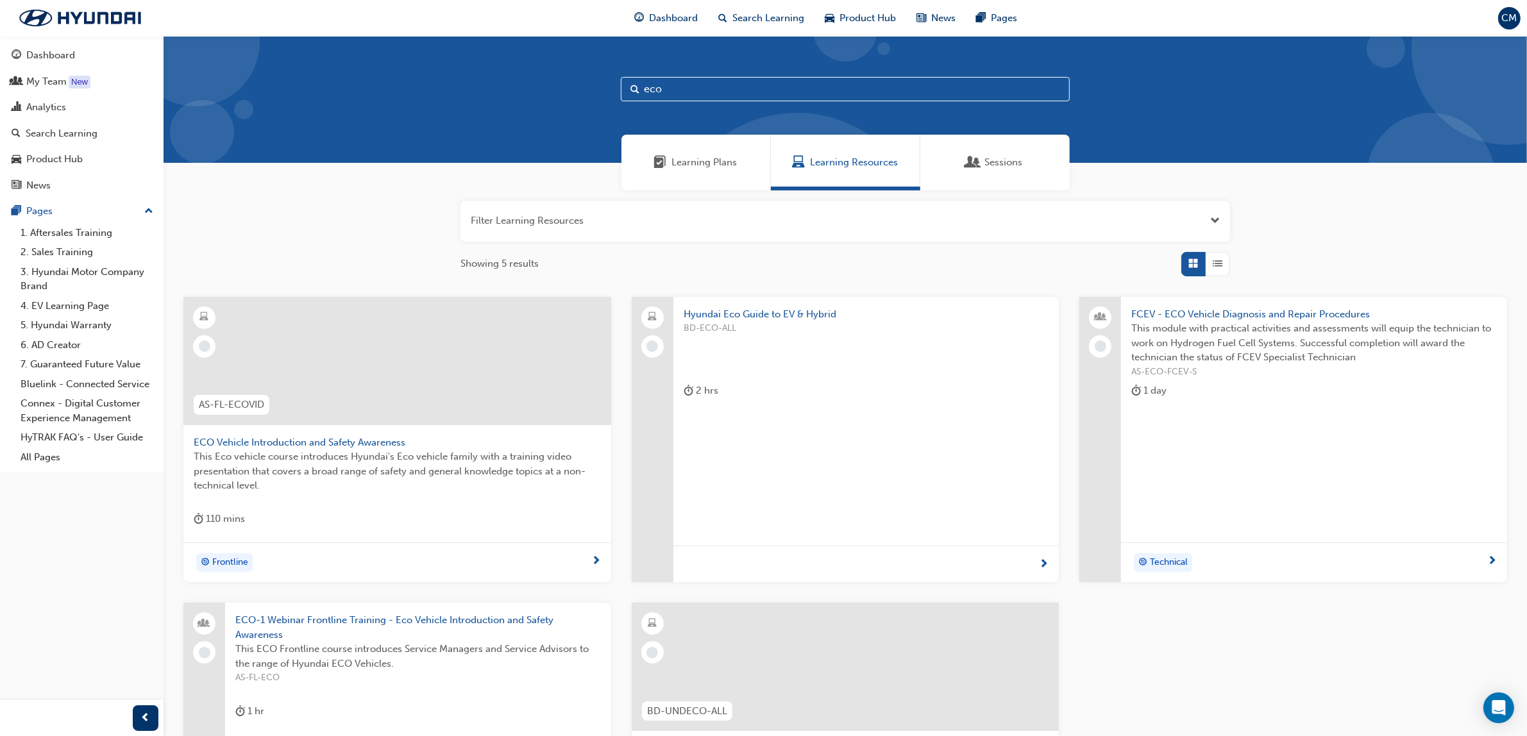
type input "eco"
click at [777, 316] on span "Hyundai Eco Guide to EV & Hybrid" at bounding box center [867, 314] width 366 height 15
click at [668, 93] on input "eco" at bounding box center [845, 89] width 449 height 24
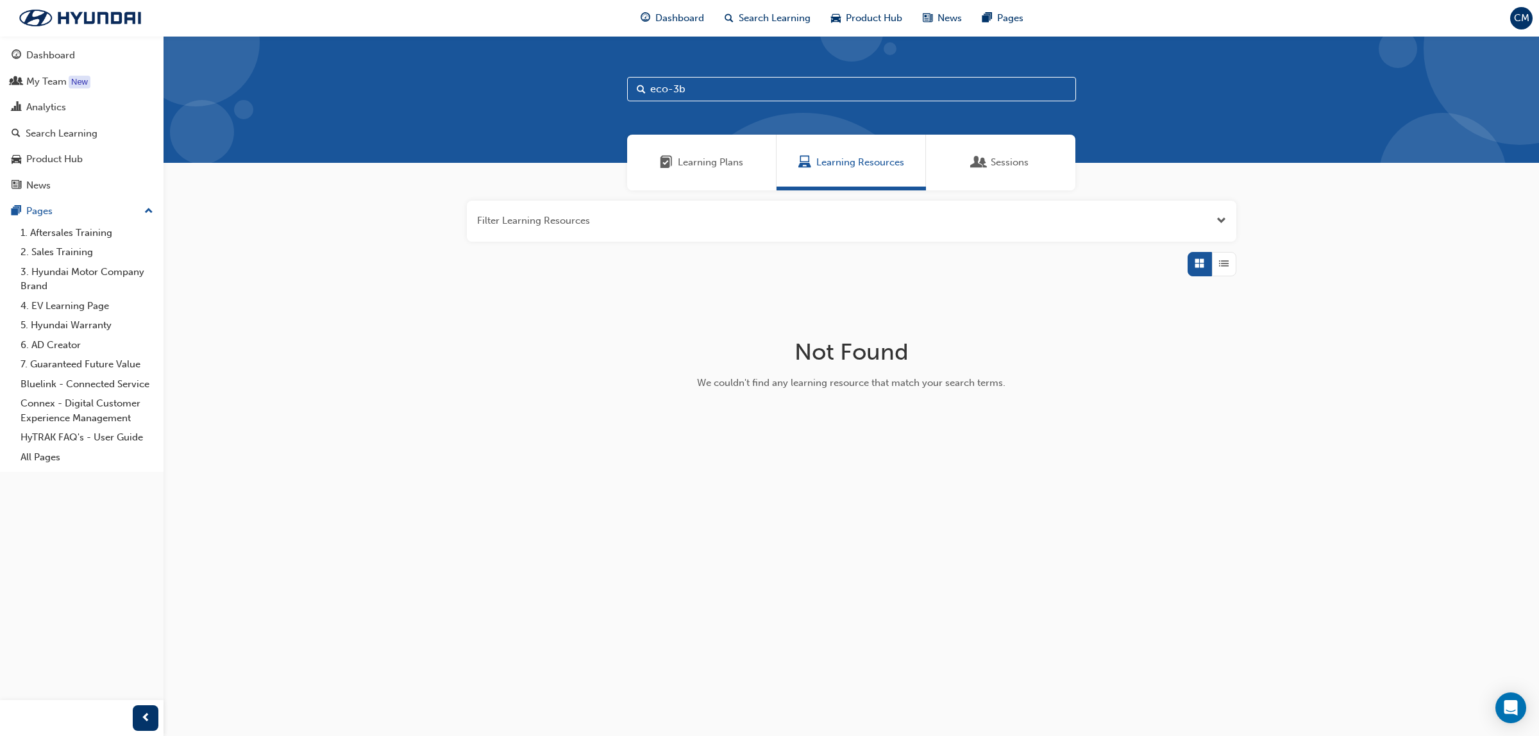
type input "eco-3b"
click at [1004, 162] on span "Sessions" at bounding box center [1010, 162] width 38 height 15
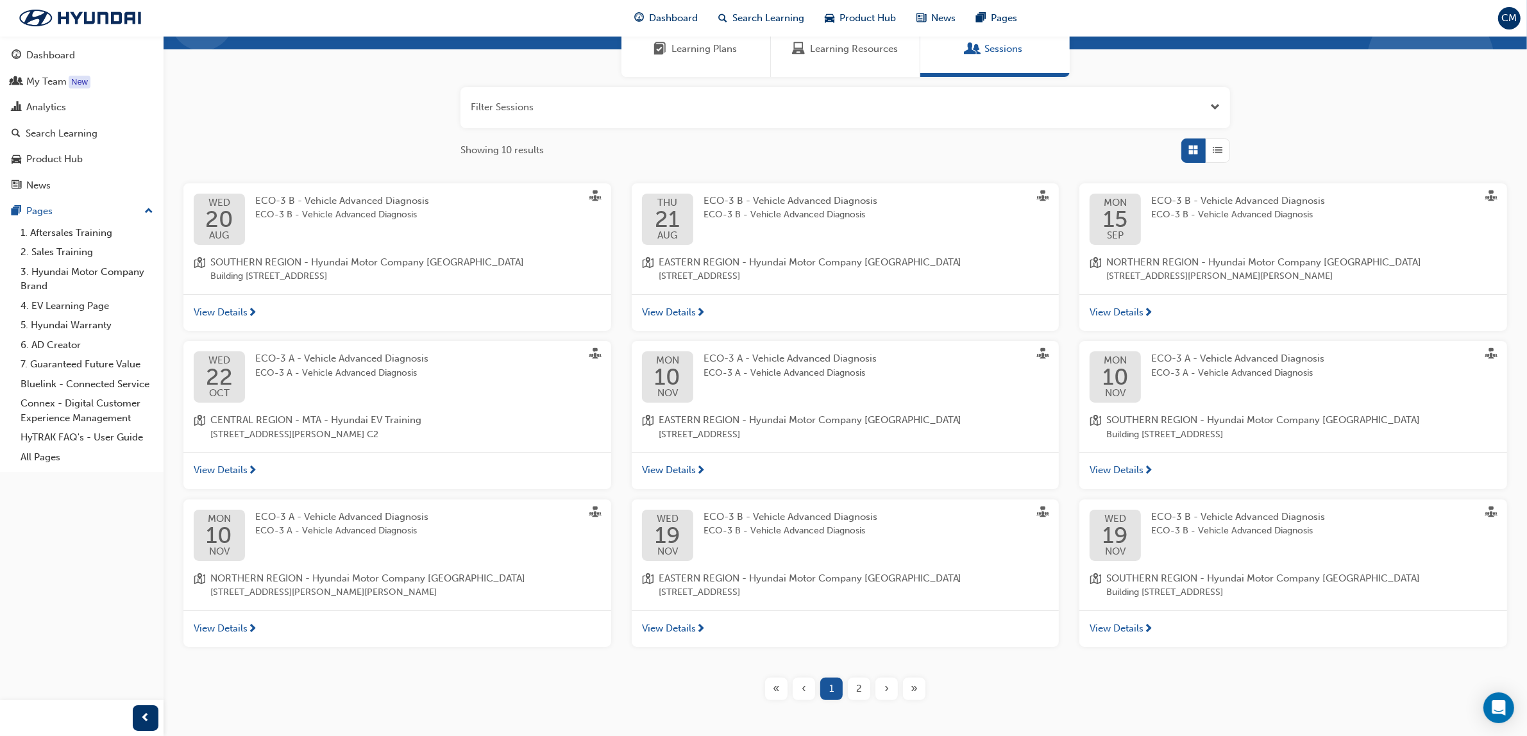
scroll to position [160, 0]
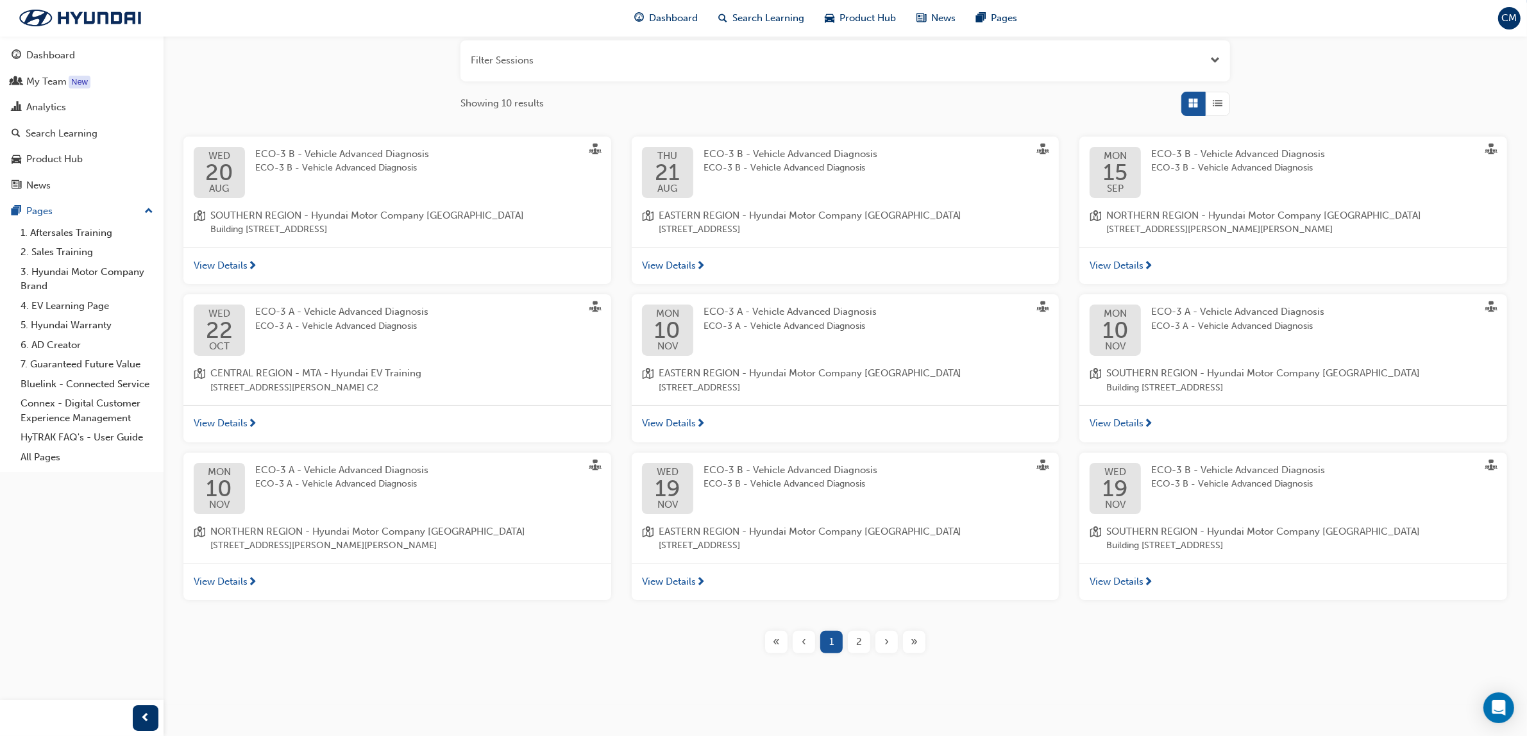
click at [857, 643] on span "2" at bounding box center [859, 642] width 6 height 15
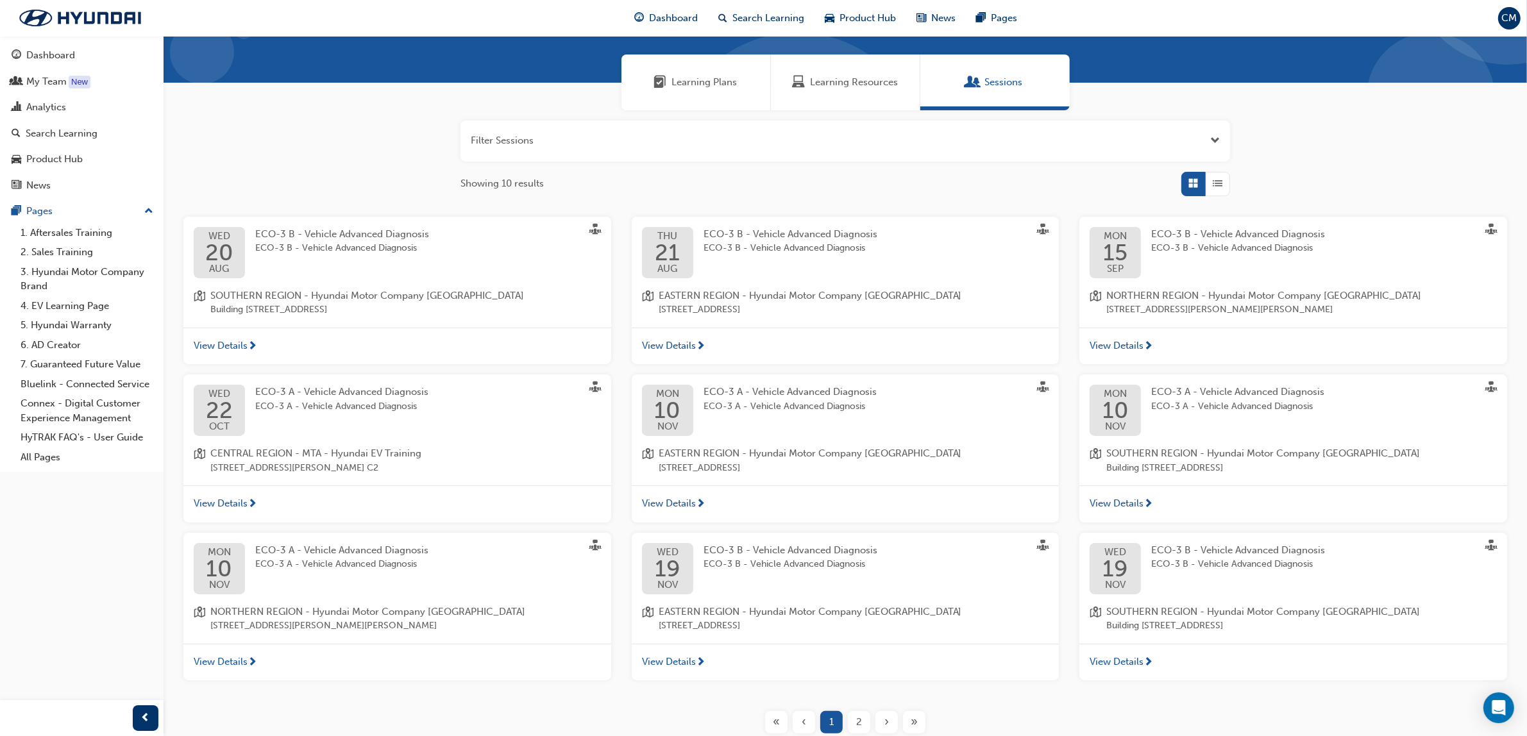
scroll to position [160, 0]
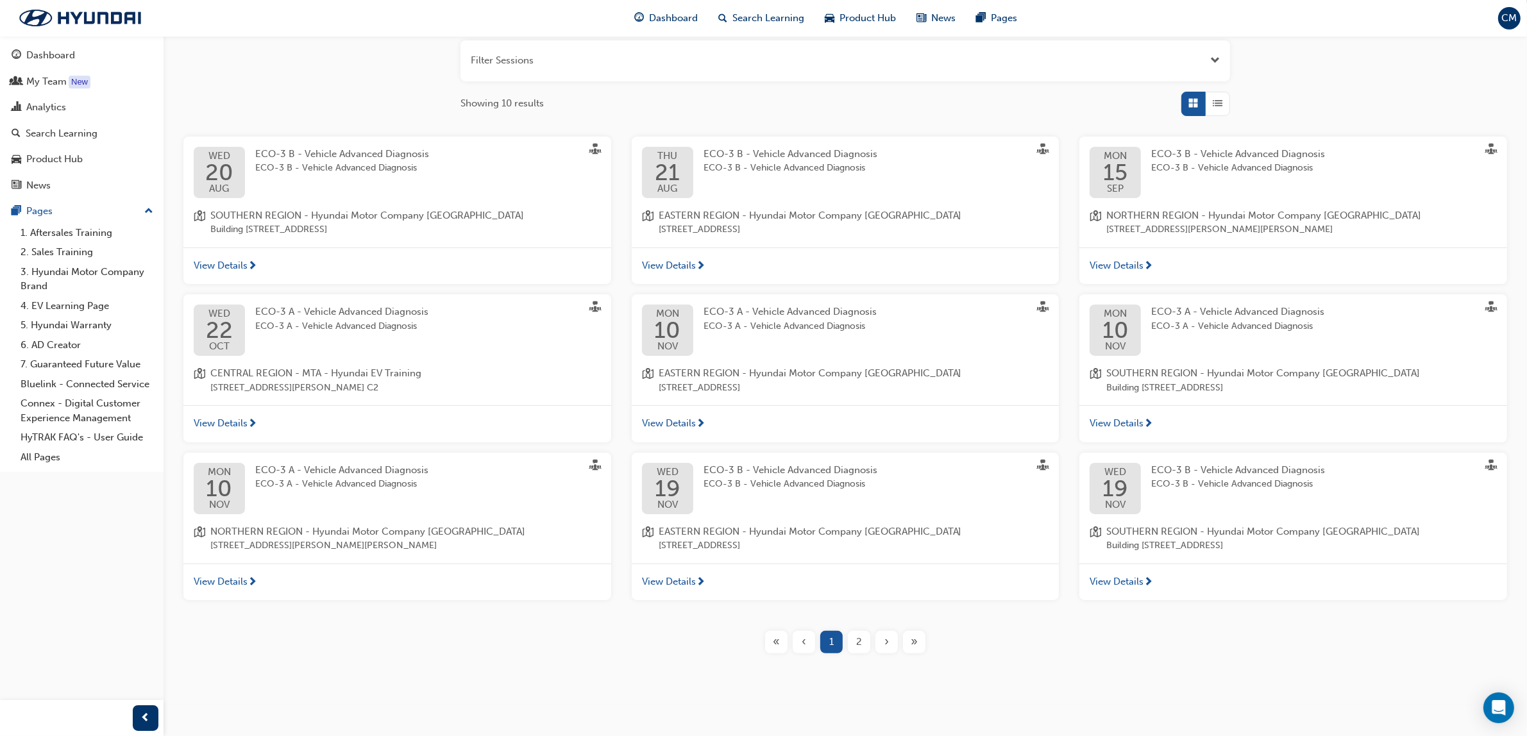
click at [886, 645] on span "›" at bounding box center [886, 642] width 4 height 15
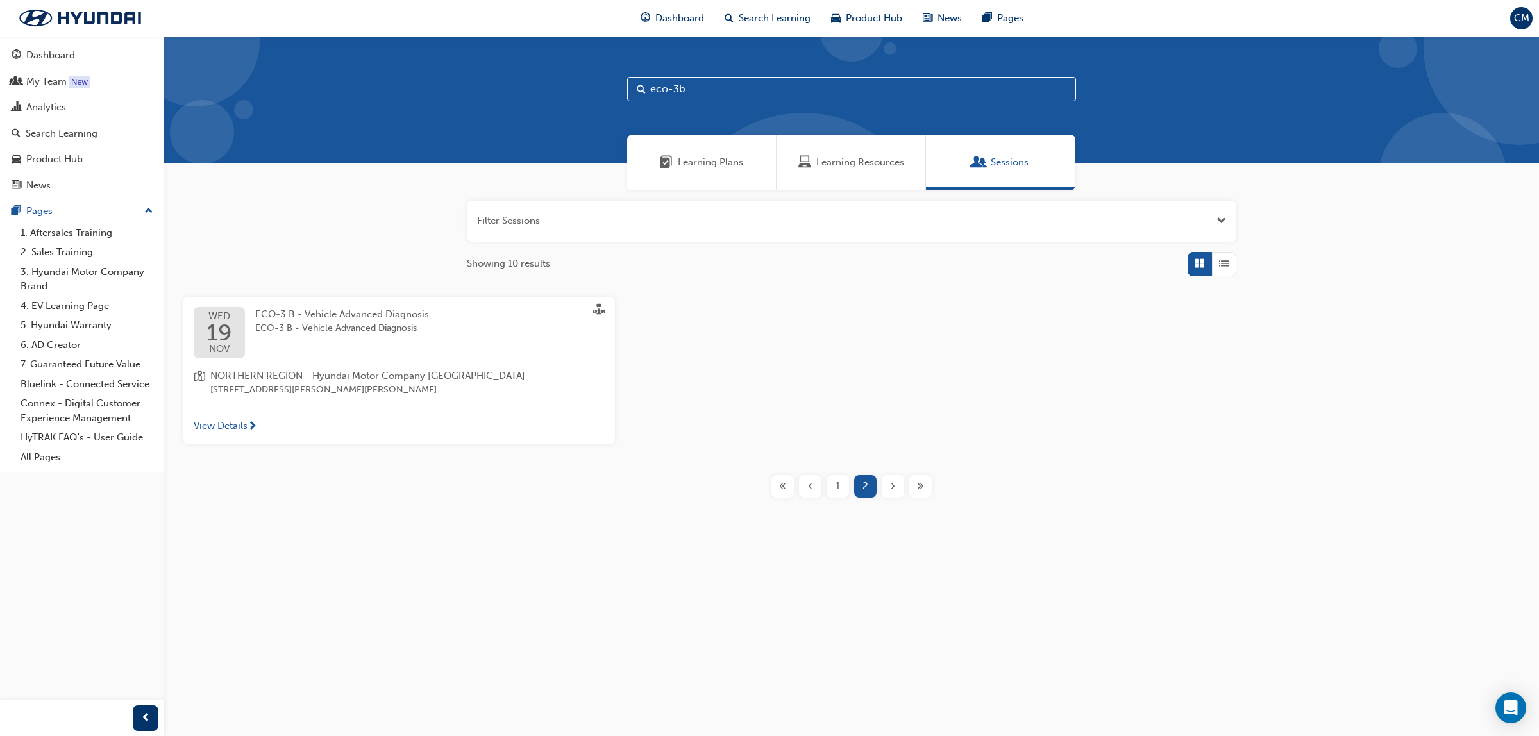
click at [838, 482] on span "1" at bounding box center [838, 486] width 4 height 15
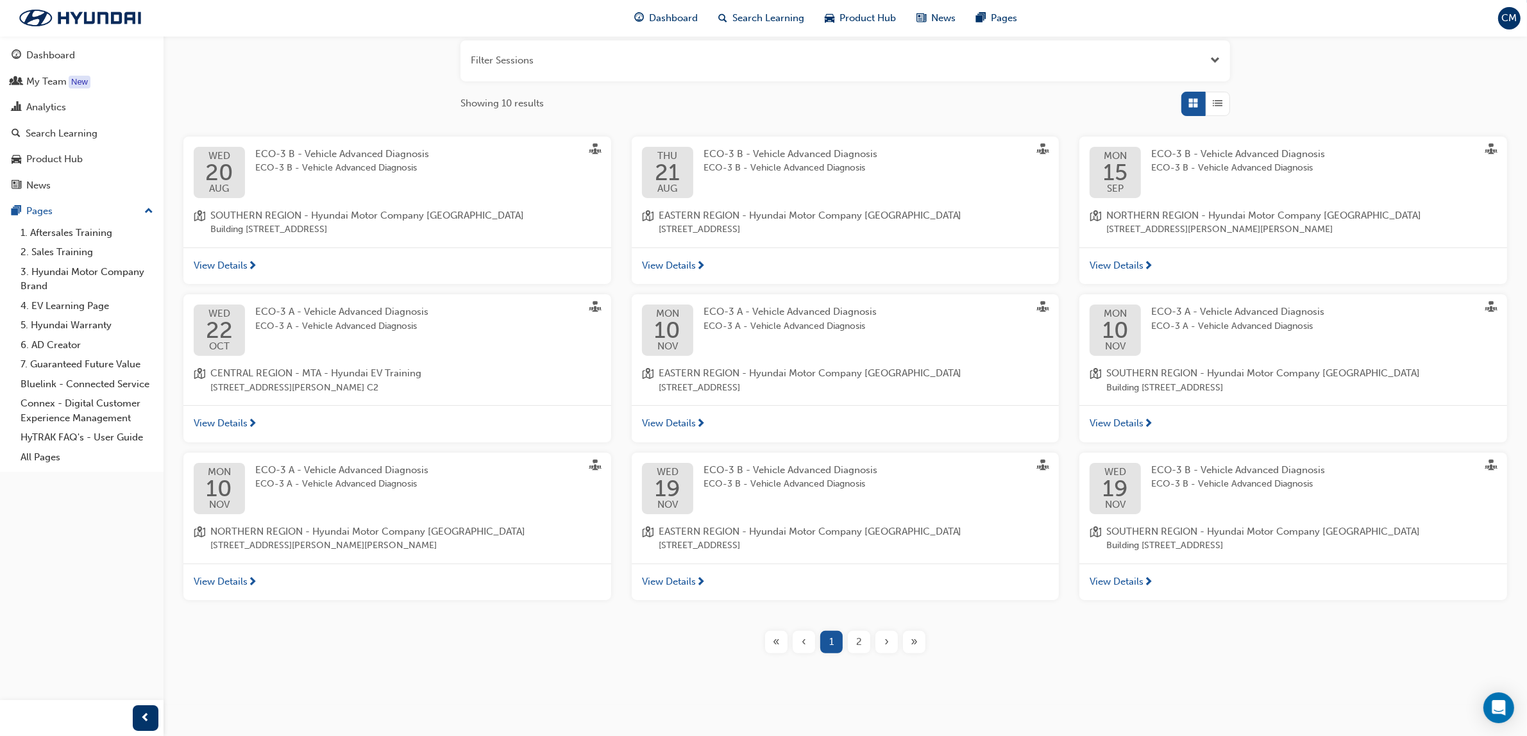
scroll to position [162, 0]
click at [861, 643] on span "2" at bounding box center [859, 641] width 6 height 15
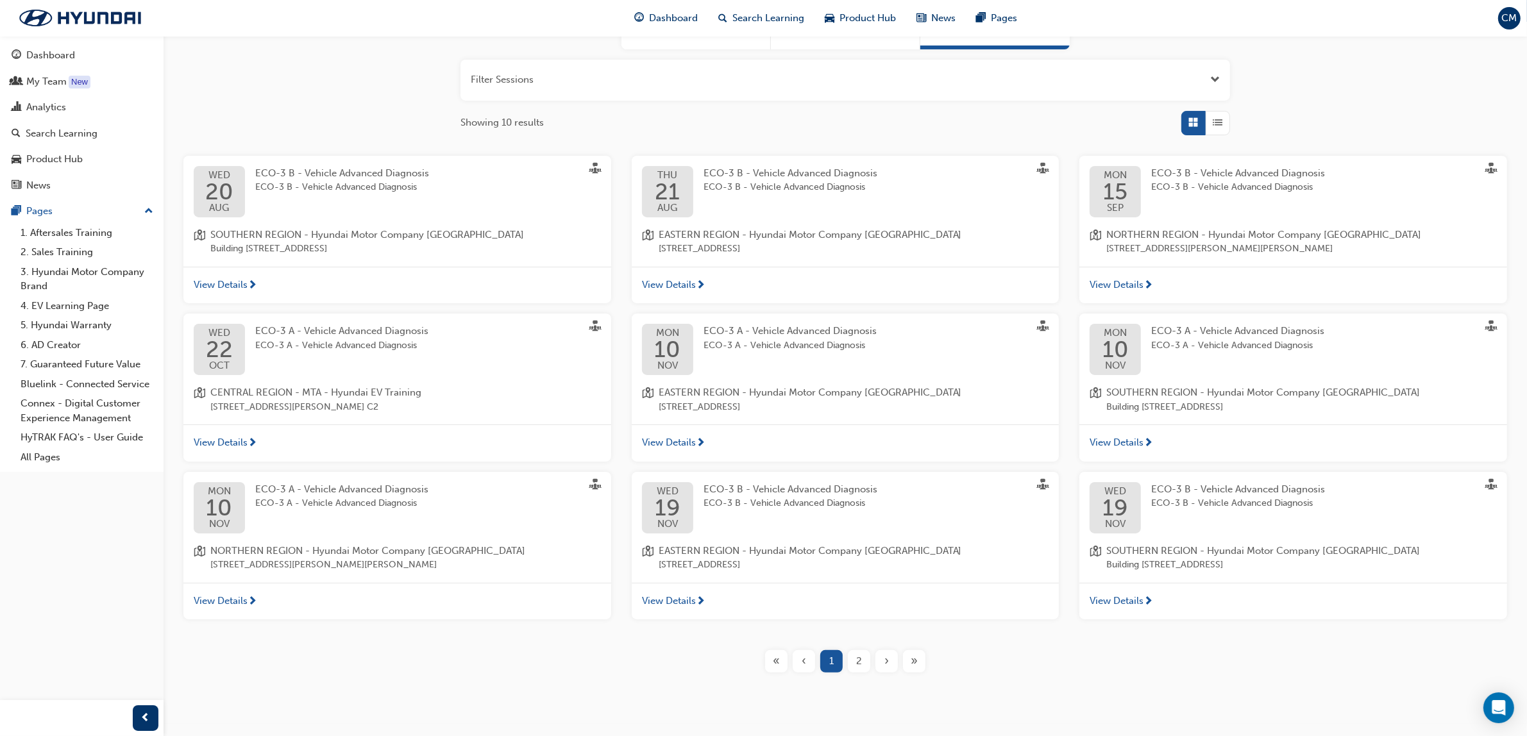
scroll to position [162, 0]
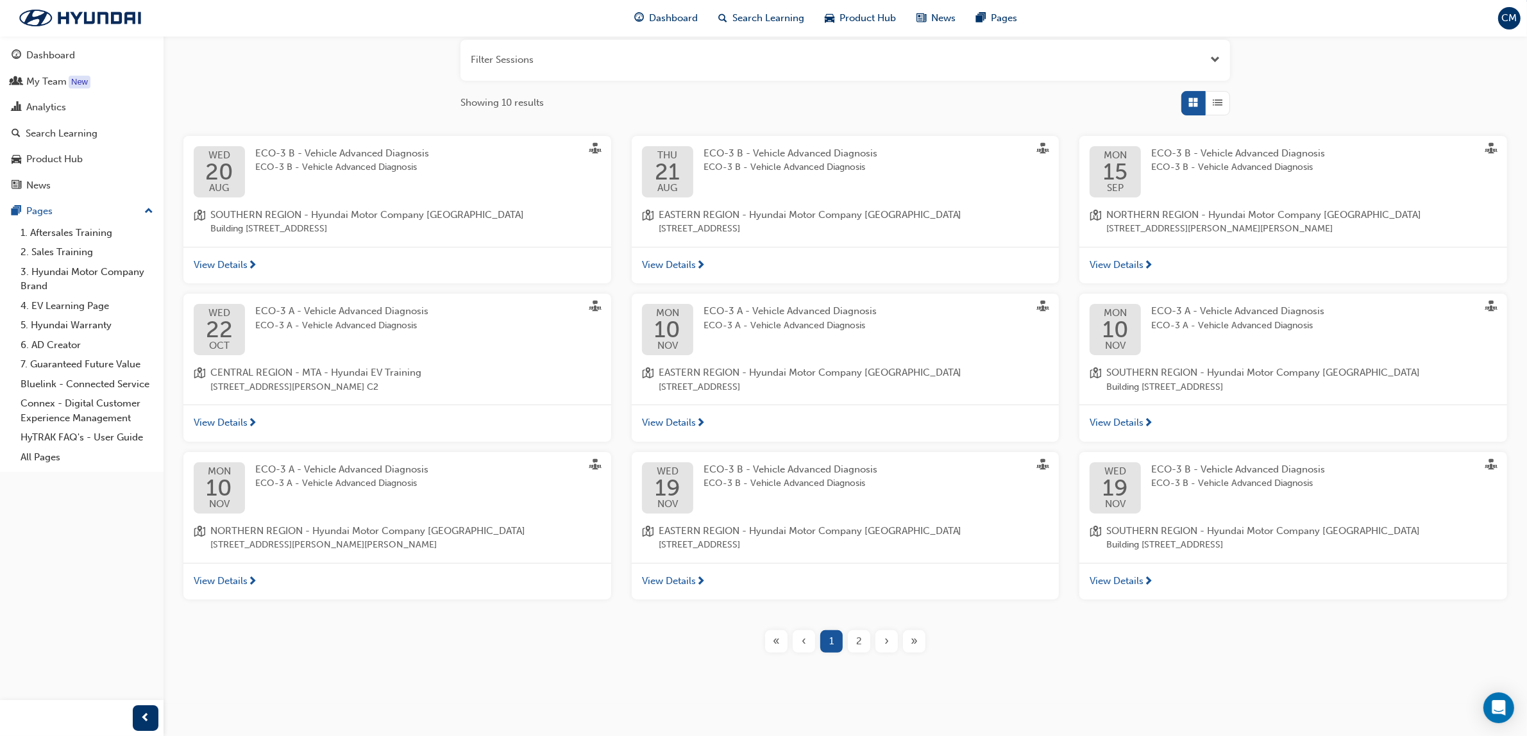
click at [861, 642] on span "2" at bounding box center [859, 641] width 6 height 15
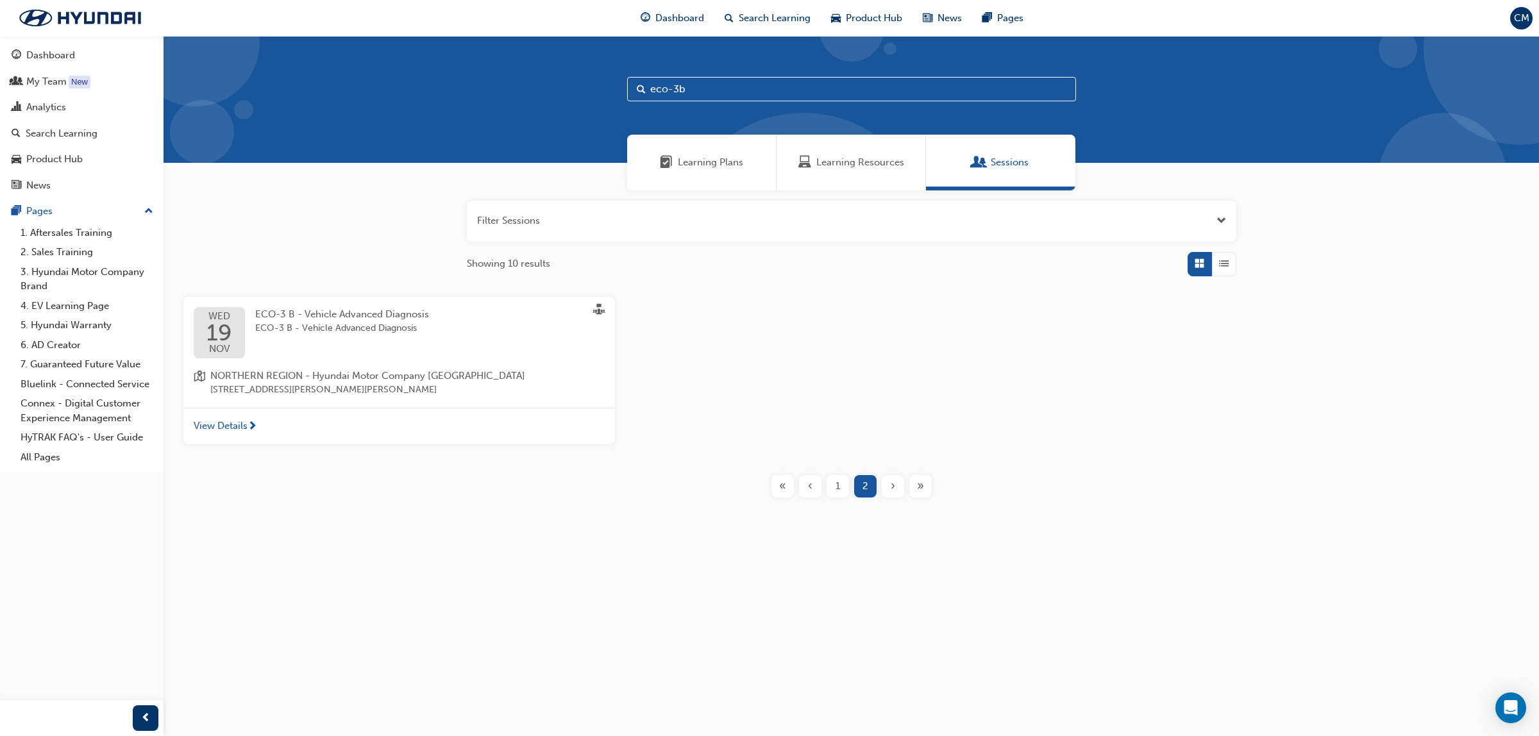
click at [836, 492] on span "1" at bounding box center [838, 486] width 4 height 15
